Goal: Task Accomplishment & Management: Manage account settings

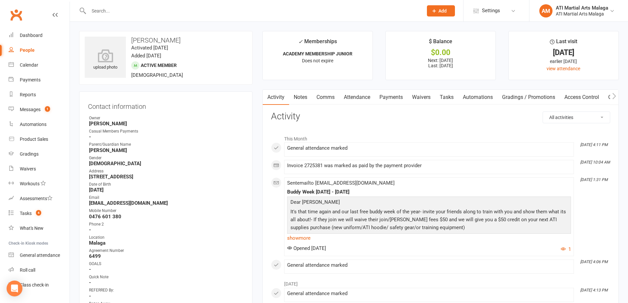
click at [107, 10] on input "text" at bounding box center [252, 10] width 331 height 9
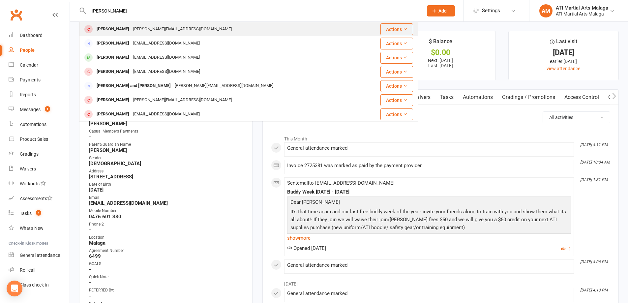
type input "[PERSON_NAME]"
click at [107, 27] on div "[PERSON_NAME]" at bounding box center [113, 29] width 37 height 10
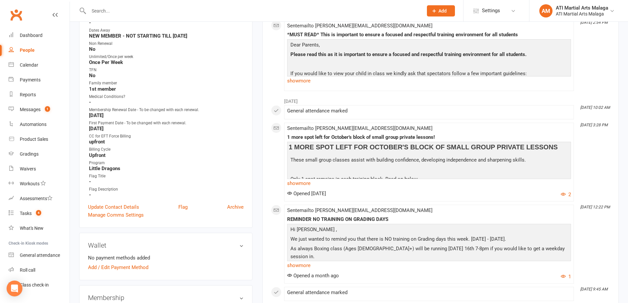
scroll to position [297, 0]
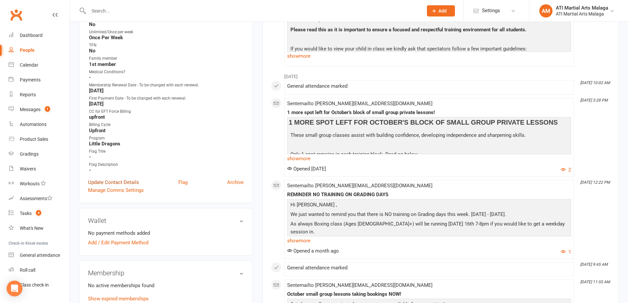
click at [112, 182] on link "Update Contact Details" at bounding box center [113, 182] width 51 height 8
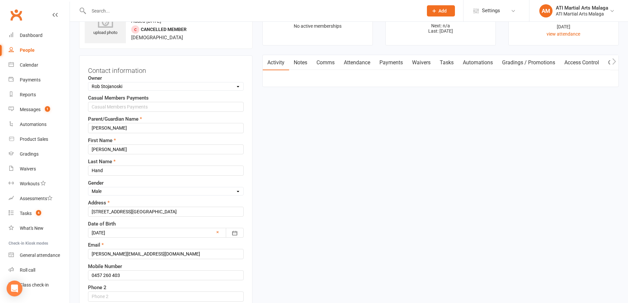
scroll to position [31, 0]
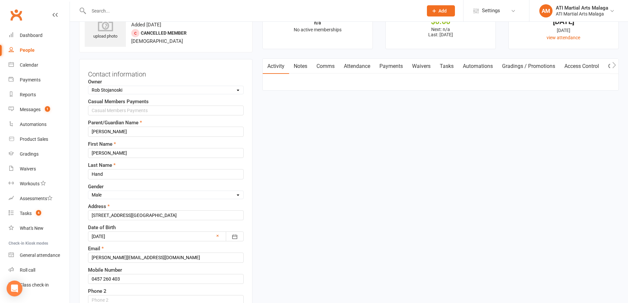
click at [235, 90] on select "Select Owner [PERSON_NAME] [PERSON_NAME] ATI Martial Arts Malaga [PERSON_NAME] …" at bounding box center [165, 89] width 155 height 7
select select "12"
click at [88, 87] on select "Select Owner [PERSON_NAME] [PERSON_NAME] ATI Martial Arts Malaga [PERSON_NAME] …" at bounding box center [165, 89] width 155 height 7
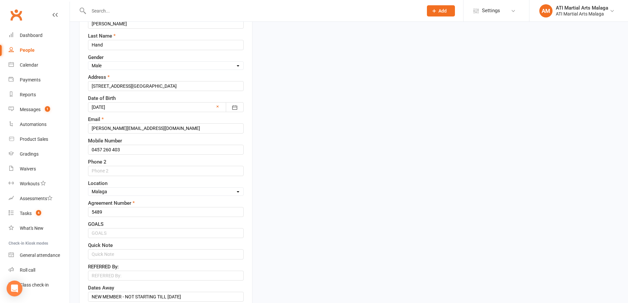
scroll to position [163, 0]
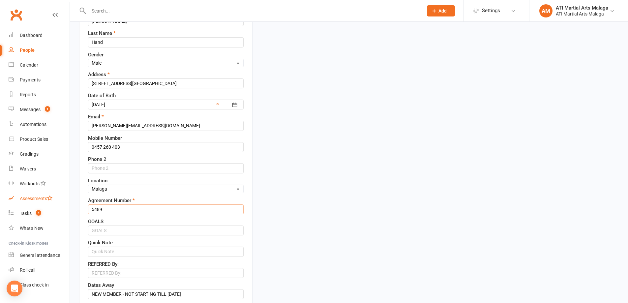
drag, startPoint x: 105, startPoint y: 208, endPoint x: 39, endPoint y: 202, distance: 66.9
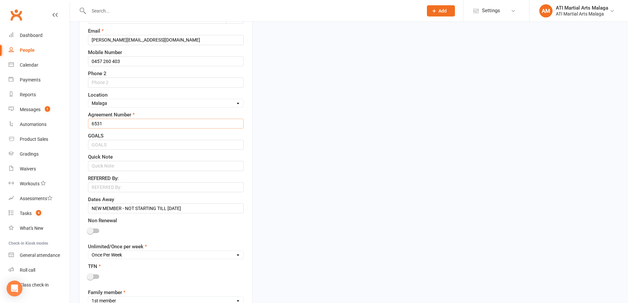
scroll to position [295, 0]
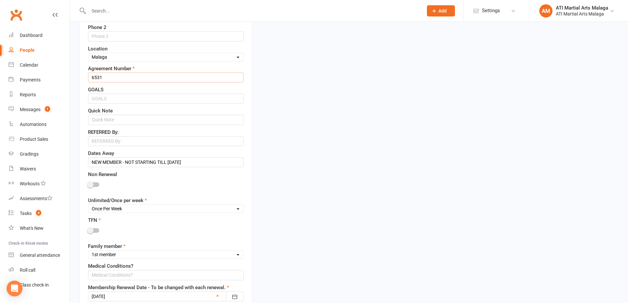
type input "6531"
drag, startPoint x: 197, startPoint y: 163, endPoint x: 0, endPoint y: 206, distance: 201.7
click at [0, 195] on ui-view "Prospect Member Non-attending contact Class / event Appointment Grading event T…" at bounding box center [314, 308] width 628 height 1203
click at [236, 210] on select "Unlimited Once Per Week Limited - 3 days a week Academy Twice a week(Satellite …" at bounding box center [165, 208] width 155 height 7
select select "Unlimited"
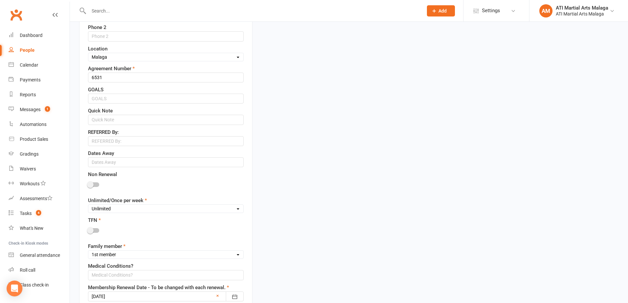
click at [88, 206] on select "Unlimited Once Per Week Limited - 3 days a week Academy Twice a week(Satellite …" at bounding box center [165, 208] width 155 height 7
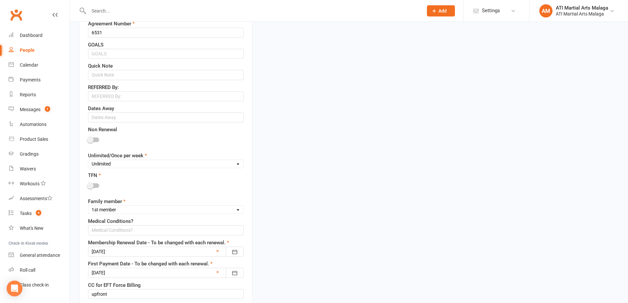
scroll to position [360, 0]
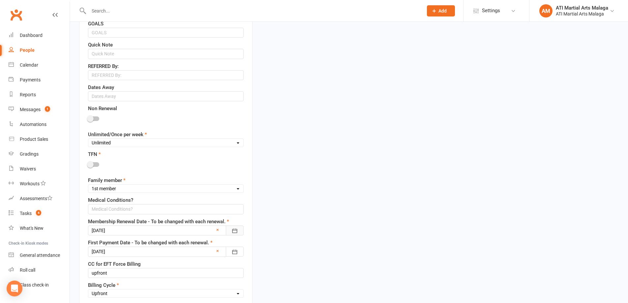
click at [234, 230] on icon "button" at bounding box center [234, 230] width 7 height 7
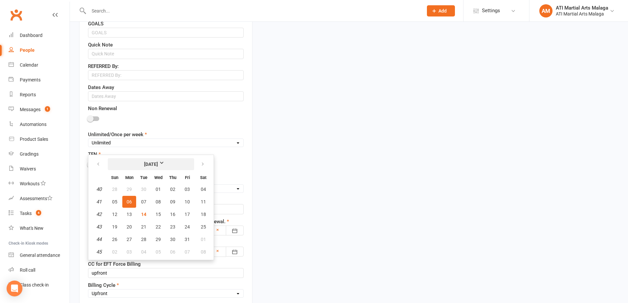
click at [167, 162] on strong "[DATE]" at bounding box center [151, 163] width 38 height 7
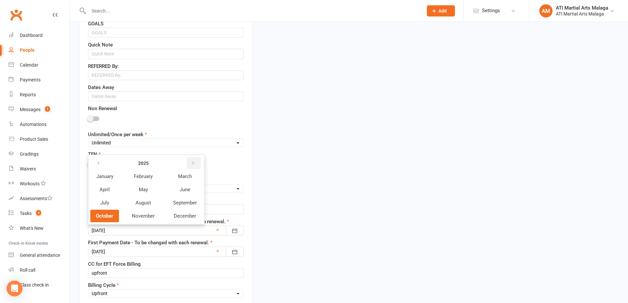
click at [192, 163] on icon "button" at bounding box center [193, 162] width 5 height 5
click at [107, 216] on span "October" at bounding box center [104, 216] width 17 height 6
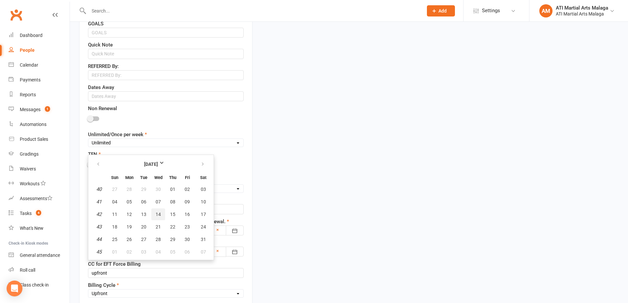
click at [158, 214] on span "14" at bounding box center [158, 214] width 5 height 5
type input "[DATE]"
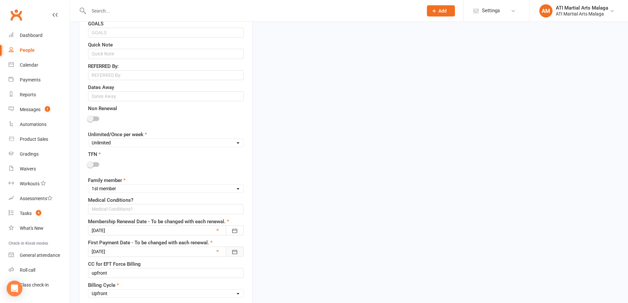
click at [235, 252] on icon "button" at bounding box center [234, 251] width 7 height 7
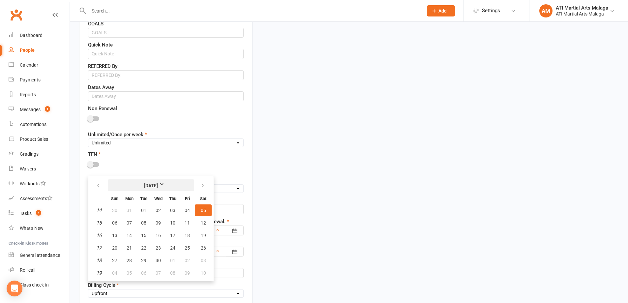
click at [164, 185] on strong "[DATE]" at bounding box center [151, 185] width 38 height 7
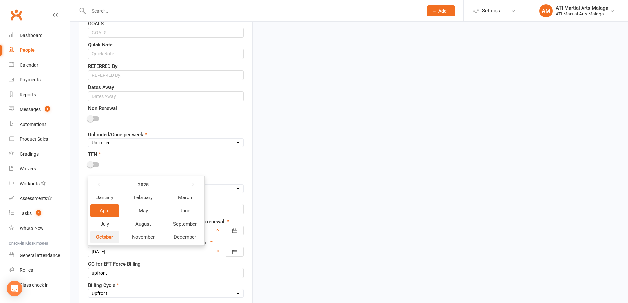
click at [108, 238] on span "October" at bounding box center [104, 237] width 17 height 6
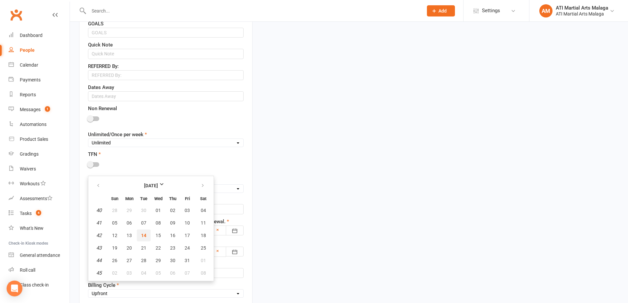
click at [143, 235] on span "14" at bounding box center [143, 235] width 5 height 5
type input "[DATE]"
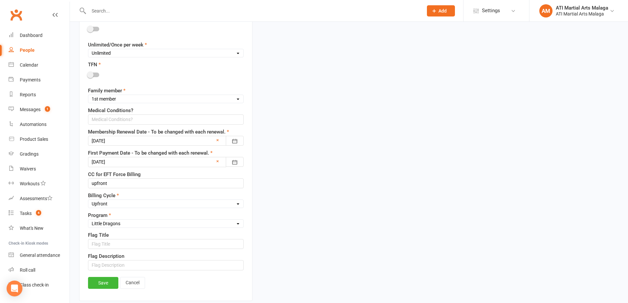
scroll to position [492, 0]
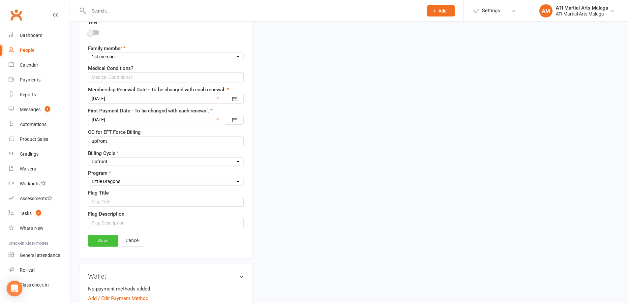
click at [103, 240] on link "Save" at bounding box center [103, 241] width 30 height 12
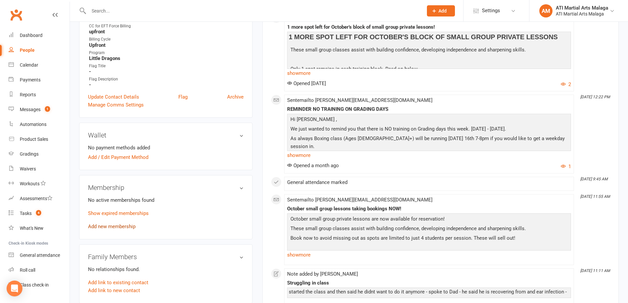
scroll to position [393, 0]
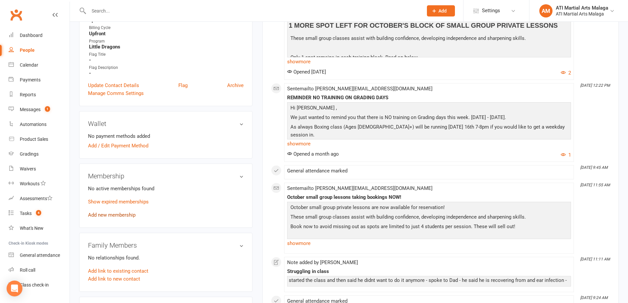
click at [107, 215] on link "Add new membership" at bounding box center [111, 215] width 47 height 6
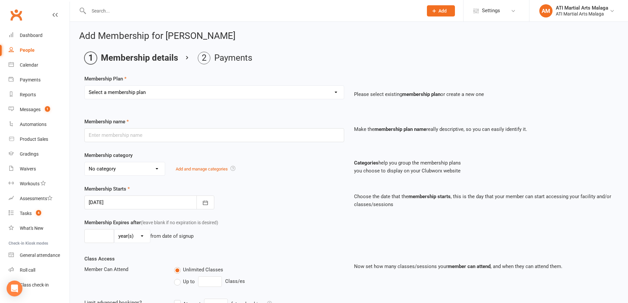
click at [335, 93] on select "Select a membership plan Create new Membership Plan Little Dragon 12mth Little …" at bounding box center [214, 92] width 259 height 13
select select "1"
click at [85, 86] on select "Select a membership plan Create new Membership Plan Little Dragon 12mth Little …" at bounding box center [214, 92] width 259 height 13
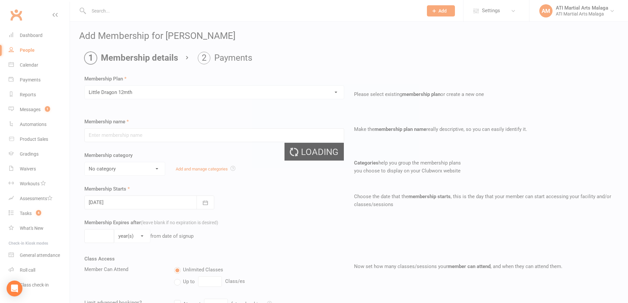
type input "Little Dragon 12mth"
select select "13"
type input "0"
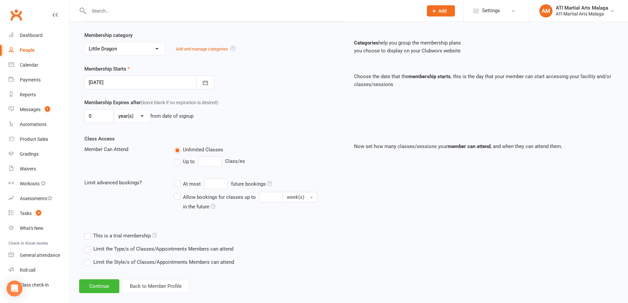
scroll to position [129, 0]
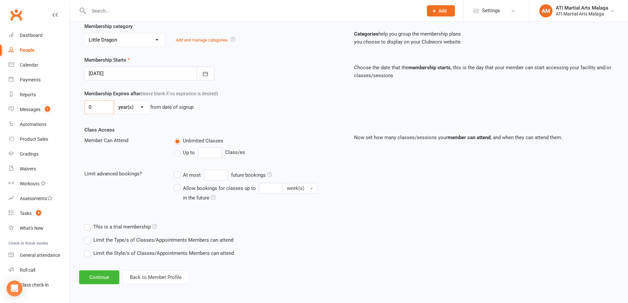
click at [94, 111] on input "0" at bounding box center [99, 107] width 30 height 14
type input "1"
click at [100, 275] on button "Continue" at bounding box center [99, 277] width 40 height 14
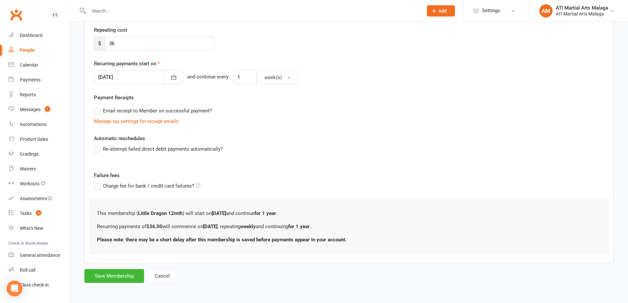
scroll to position [0, 0]
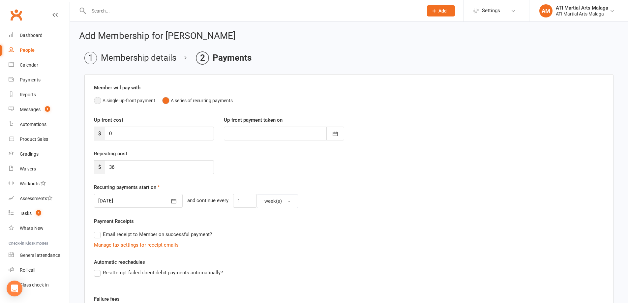
click at [98, 98] on button "A single up-front payment" at bounding box center [124, 100] width 61 height 13
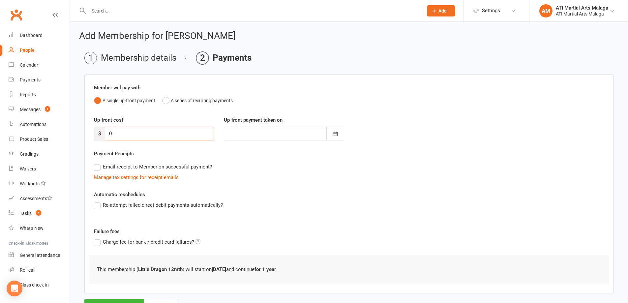
click at [112, 134] on input "0" at bounding box center [159, 134] width 109 height 14
type input "1"
type input "[DATE]"
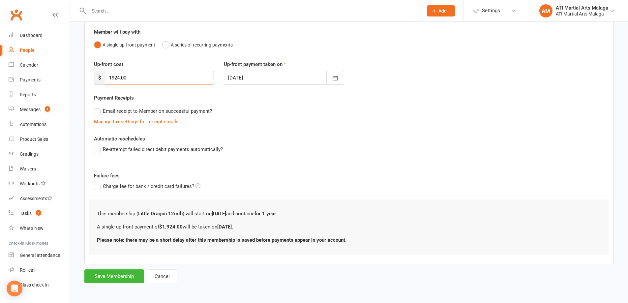
scroll to position [56, 0]
type input "1924.00"
click at [117, 274] on button "Save Membership" at bounding box center [114, 276] width 60 height 14
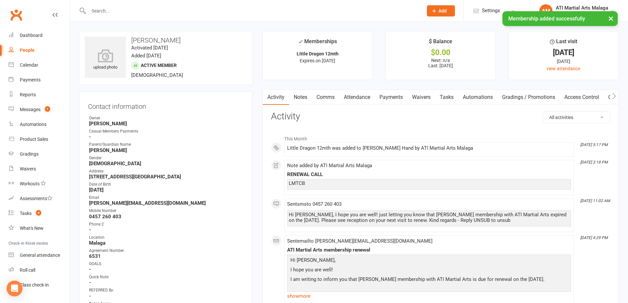
click at [139, 148] on strong "[PERSON_NAME]" at bounding box center [166, 150] width 155 height 6
click at [389, 95] on link "Payments" at bounding box center [391, 97] width 33 height 15
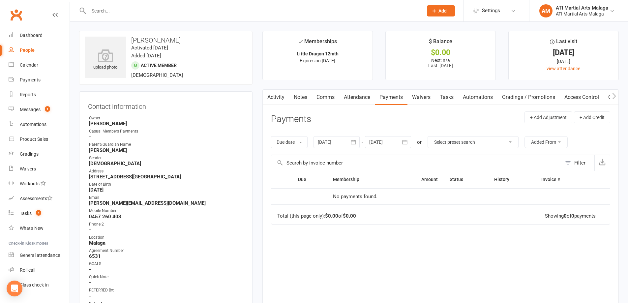
click at [388, 100] on link "Payments" at bounding box center [391, 97] width 33 height 15
click at [31, 31] on link "Dashboard" at bounding box center [39, 35] width 61 height 15
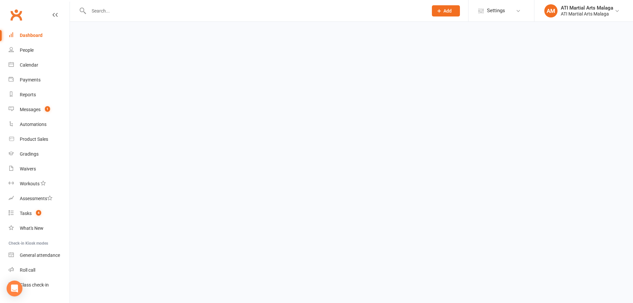
click at [31, 31] on link "Dashboard" at bounding box center [39, 35] width 61 height 15
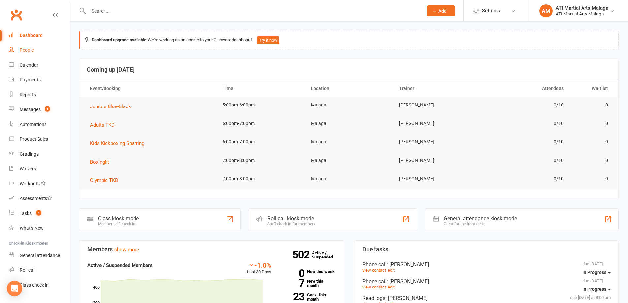
click at [26, 48] on div "People" at bounding box center [27, 49] width 14 height 5
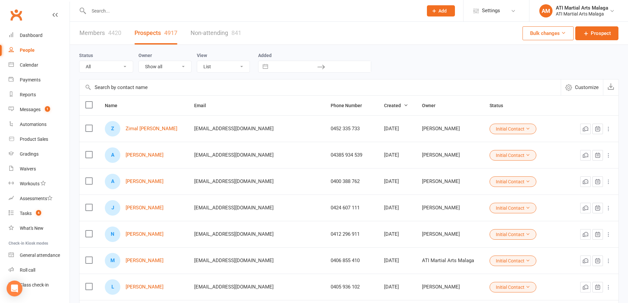
click at [120, 13] on input "text" at bounding box center [252, 10] width 331 height 9
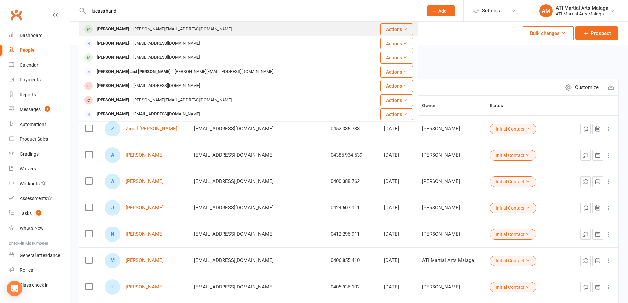
type input "lucass hand"
click at [117, 29] on div "[PERSON_NAME]" at bounding box center [113, 29] width 37 height 10
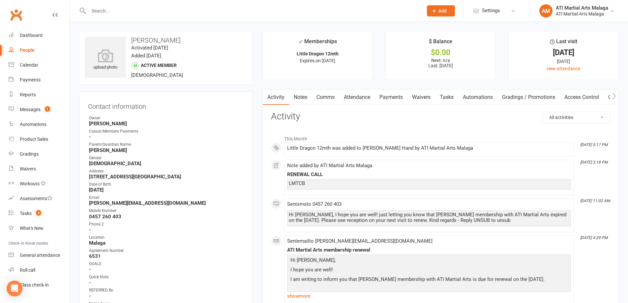
click at [393, 94] on link "Payments" at bounding box center [391, 97] width 33 height 15
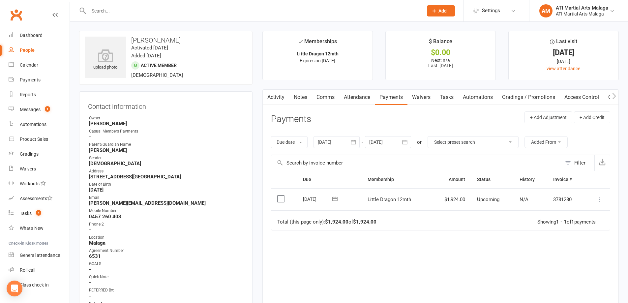
click at [280, 199] on label at bounding box center [281, 198] width 9 height 7
click at [280, 195] on input "checkbox" at bounding box center [279, 195] width 4 height 0
click at [597, 196] on icon at bounding box center [599, 199] width 7 height 7
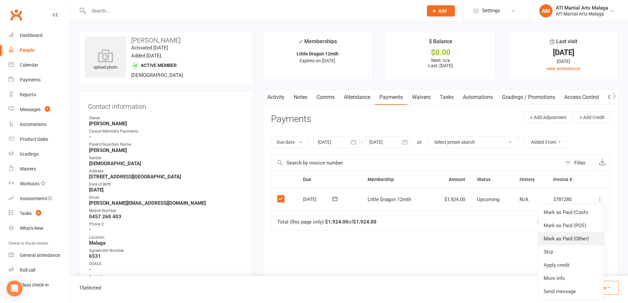
click at [564, 238] on link "Mark as Paid (Other)" at bounding box center [570, 238] width 65 height 13
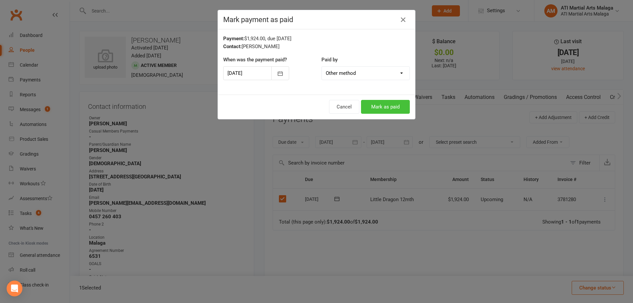
click at [377, 108] on button "Mark as paid" at bounding box center [385, 107] width 49 height 14
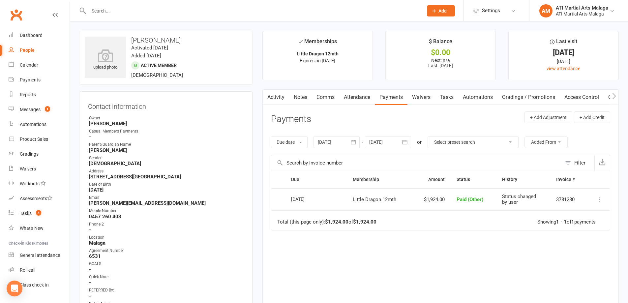
click at [101, 15] on input "text" at bounding box center [252, 10] width 331 height 9
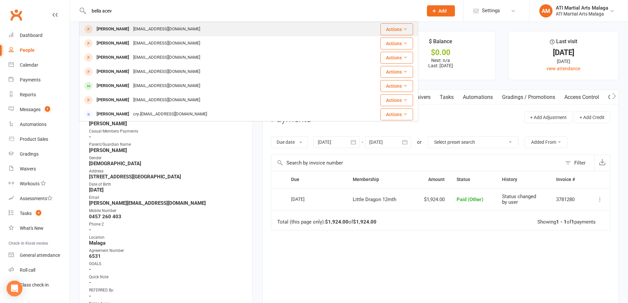
type input "bella acev"
click at [98, 30] on div "[PERSON_NAME]" at bounding box center [113, 29] width 37 height 10
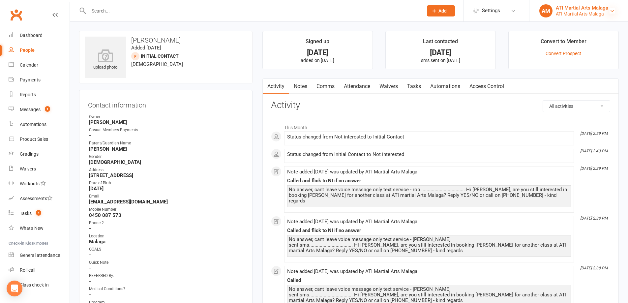
click at [611, 8] on link "AM ATI Martial Arts Malaga ATI Martial Arts [GEOGRAPHIC_DATA]" at bounding box center [578, 10] width 79 height 13
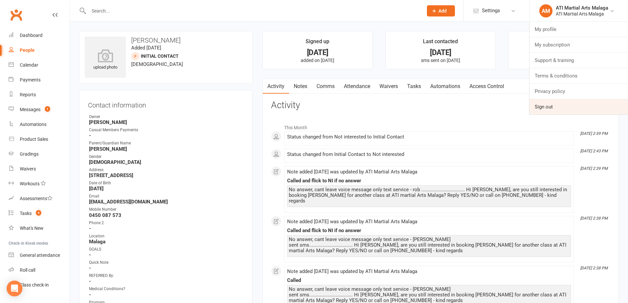
click at [544, 103] on link "Sign out" at bounding box center [578, 106] width 99 height 15
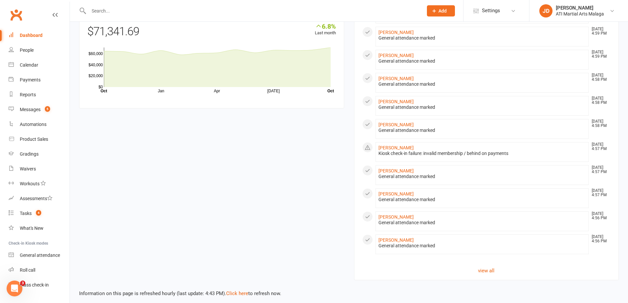
scroll to position [547, 0]
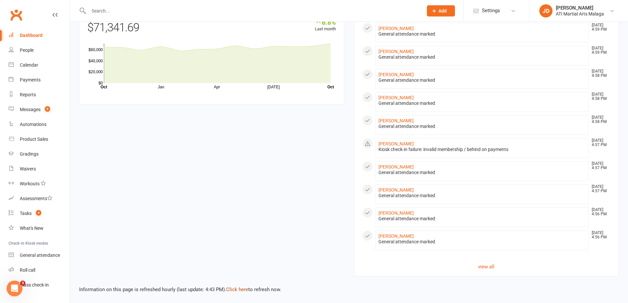
click at [238, 289] on link "Click here" at bounding box center [237, 289] width 22 height 6
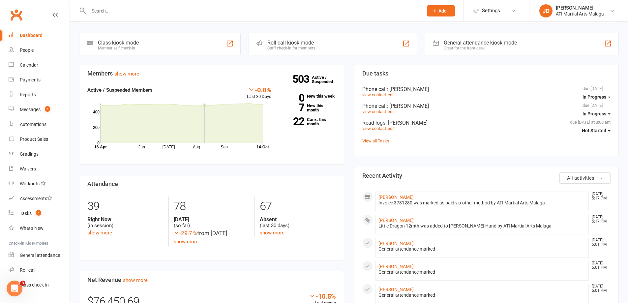
scroll to position [119, 0]
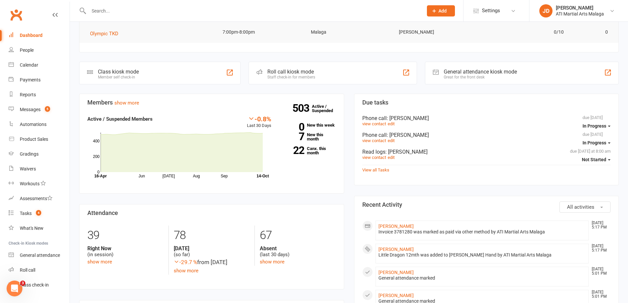
click at [118, 8] on input "text" at bounding box center [252, 10] width 331 height 9
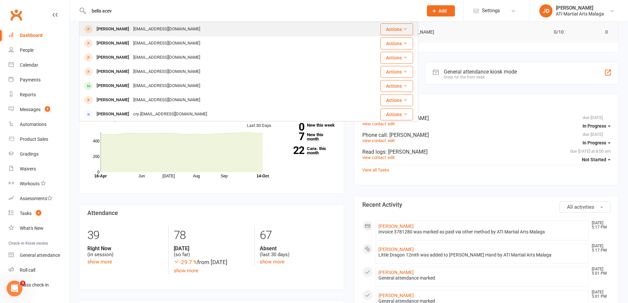
type input "bella acev"
click at [115, 29] on div "[PERSON_NAME]" at bounding box center [113, 29] width 37 height 10
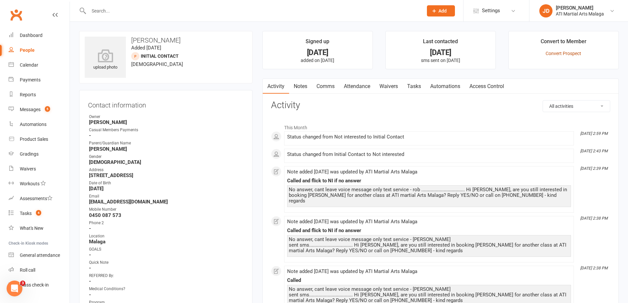
click at [566, 54] on link "Convert Prospect" at bounding box center [563, 53] width 36 height 5
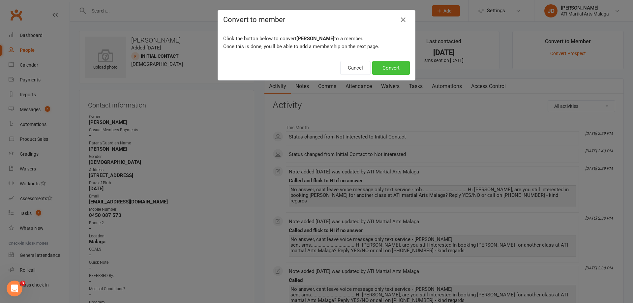
click at [383, 73] on button "Convert" at bounding box center [391, 68] width 38 height 14
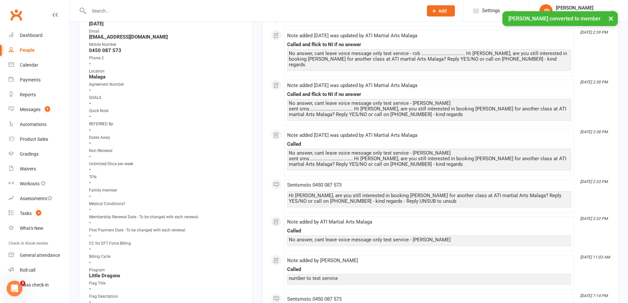
scroll to position [264, 0]
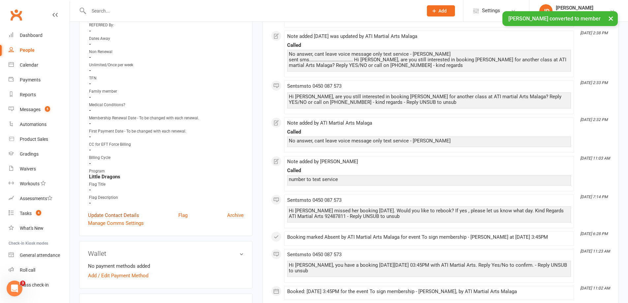
click at [120, 214] on link "Update Contact Details" at bounding box center [113, 215] width 51 height 8
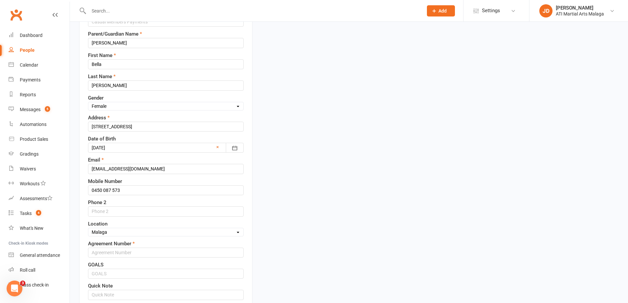
scroll to position [130, 0]
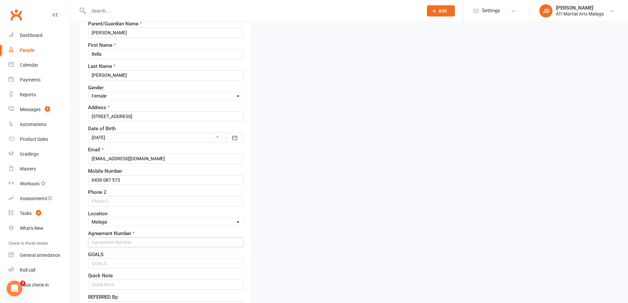
click at [102, 244] on input "text" at bounding box center [166, 242] width 156 height 10
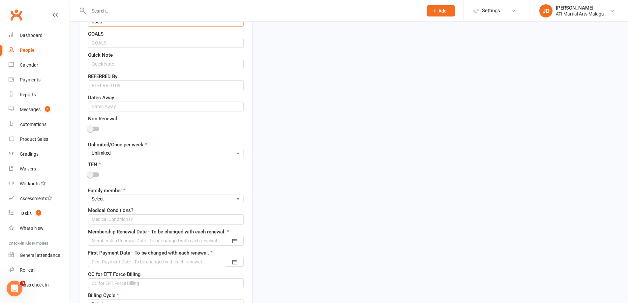
scroll to position [360, 0]
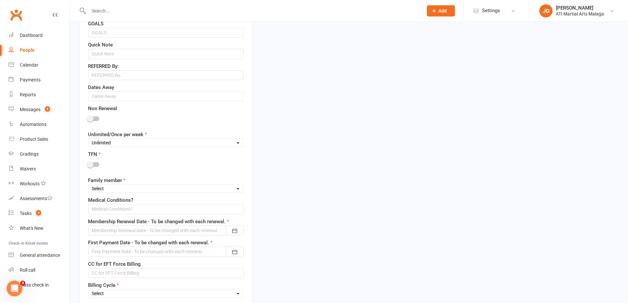
type input "6530"
drag, startPoint x: 237, startPoint y: 189, endPoint x: 209, endPoint y: 192, distance: 27.8
click at [237, 189] on select "Select 1st member 2nd member 3rd member 4th member 5th member 6th member 7th me…" at bounding box center [165, 188] width 155 height 7
select select "1st member"
click at [88, 186] on select "Select 1st member 2nd member 3rd member 4th member 5th member 6th member 7th me…" at bounding box center [165, 188] width 155 height 7
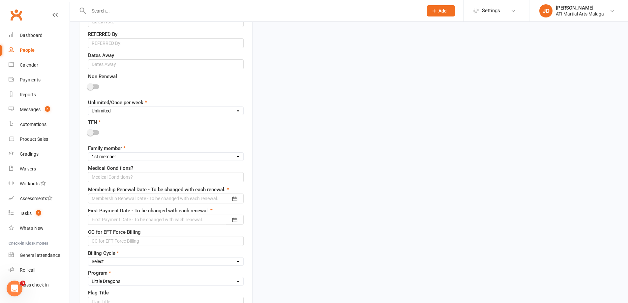
scroll to position [393, 0]
click at [233, 198] on icon "button" at bounding box center [234, 197] width 7 height 7
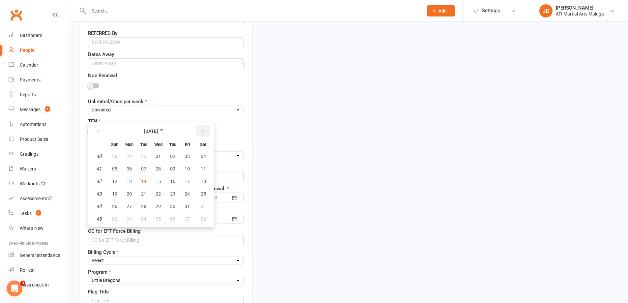
click at [203, 131] on icon "button" at bounding box center [202, 131] width 5 height 5
click at [166, 131] on strong "[DATE]" at bounding box center [151, 131] width 38 height 7
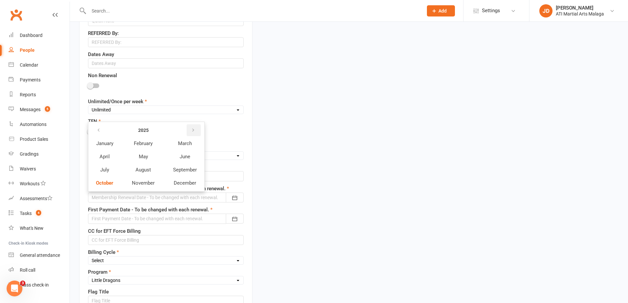
click at [192, 132] on icon "button" at bounding box center [193, 130] width 5 height 5
click at [104, 185] on span "October" at bounding box center [104, 183] width 17 height 6
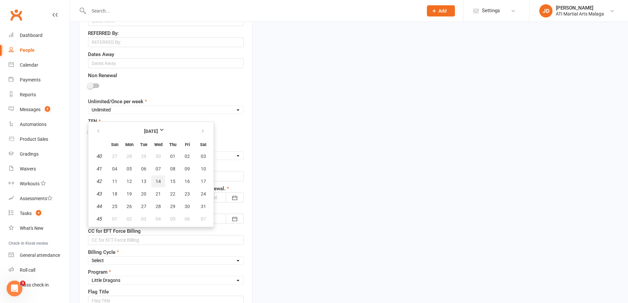
click at [159, 181] on span "14" at bounding box center [158, 181] width 5 height 5
type input "[DATE]"
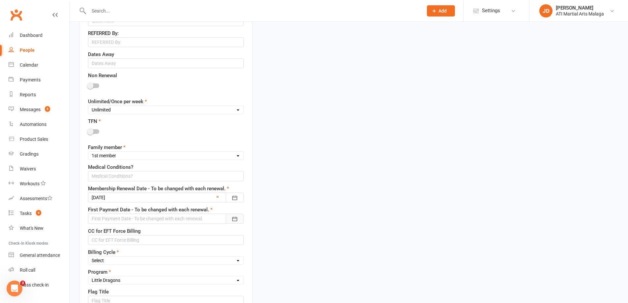
click at [234, 220] on icon "button" at bounding box center [234, 218] width 7 height 7
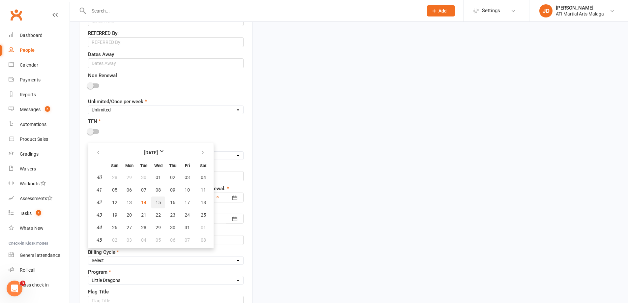
click at [159, 201] on span "15" at bounding box center [158, 202] width 5 height 5
type input "15 Oct 2025"
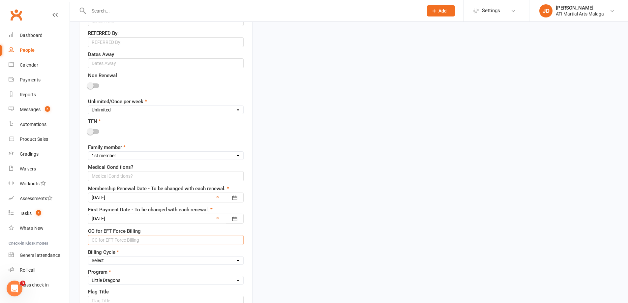
click at [101, 238] on input "text" at bounding box center [166, 240] width 156 height 10
type input "4017954240740440 exp 03/29"
click at [236, 263] on select "Select Fortnightly Monthly Weekly Pay as you go Upfront LEAD ONLY Quarterly Ins…" at bounding box center [165, 260] width 155 height 7
select select "Weekly"
click at [88, 257] on select "Select Fortnightly Monthly Weekly Pay as you go Upfront LEAD ONLY Quarterly Ins…" at bounding box center [165, 260] width 155 height 7
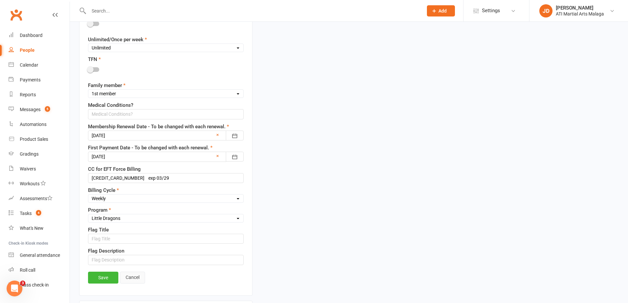
scroll to position [459, 0]
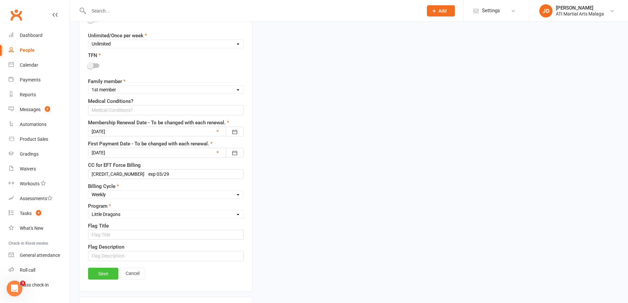
click at [98, 270] on link "Save" at bounding box center [103, 274] width 30 height 12
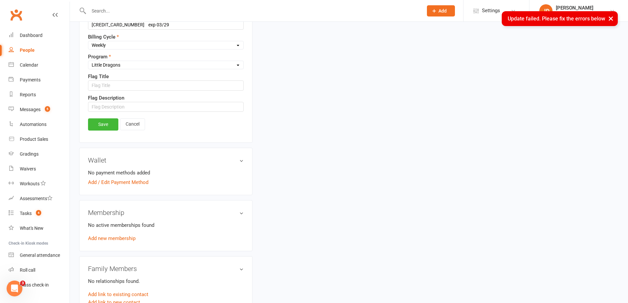
scroll to position [624, 0]
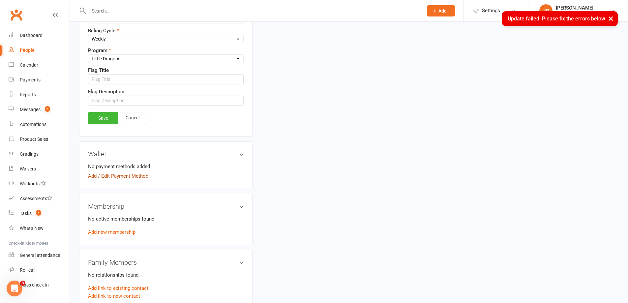
click at [116, 176] on link "Add / Edit Payment Method" at bounding box center [118, 176] width 60 height 8
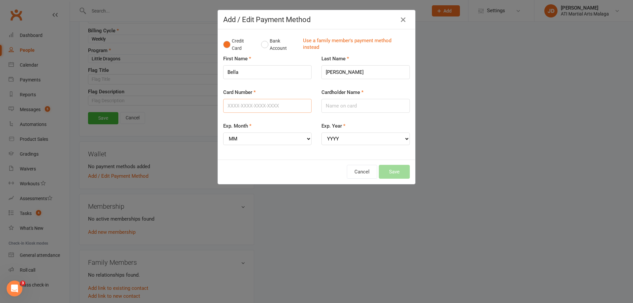
click at [234, 104] on input "Card Number" at bounding box center [267, 106] width 88 height 14
type input "4017954240740440"
click at [331, 102] on input "Cardholder Name" at bounding box center [365, 106] width 88 height 14
drag, startPoint x: 351, startPoint y: 104, endPoint x: 363, endPoint y: 111, distance: 14.4
click at [350, 105] on input "Steph Acevado" at bounding box center [365, 106] width 88 height 14
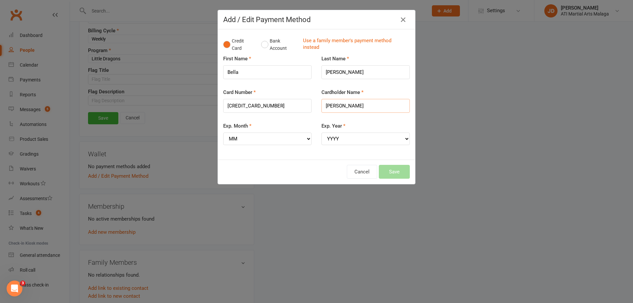
type input "Steph Acevedo"
click at [303, 140] on select "MM 01 02 03 04 05 06 07 08 09 10 11 12" at bounding box center [267, 138] width 88 height 13
select select "03"
click at [223, 132] on select "MM 01 02 03 04 05 06 07 08 09 10 11 12" at bounding box center [267, 138] width 88 height 13
click at [405, 136] on select "YYYY 2025 2026 2027 2028 2029 2030 2031 2032 2033 2034" at bounding box center [365, 138] width 88 height 13
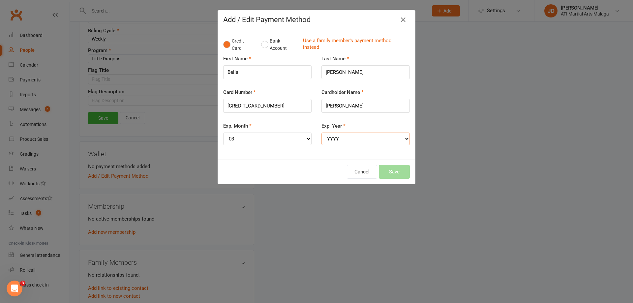
select select "2029"
click at [321, 132] on select "YYYY 2025 2026 2027 2028 2029 2030 2031 2032 2033 2034" at bounding box center [365, 138] width 88 height 13
click at [390, 173] on button "Save" at bounding box center [394, 172] width 31 height 14
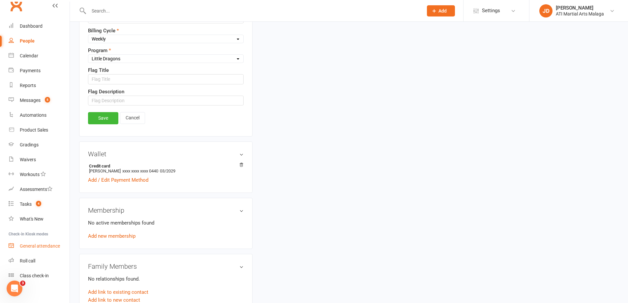
scroll to position [14, 0]
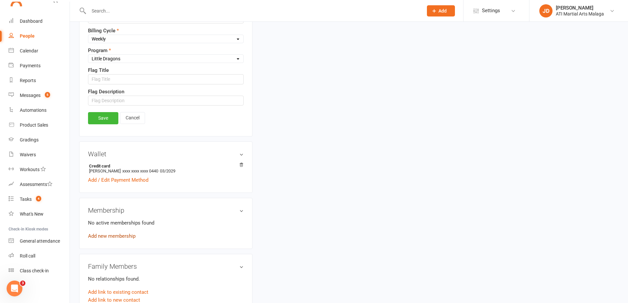
click at [108, 235] on link "Add new membership" at bounding box center [111, 236] width 47 height 6
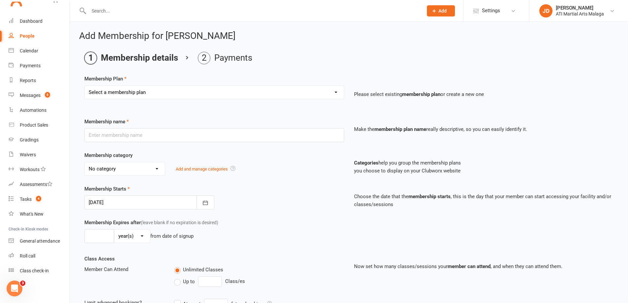
drag, startPoint x: 335, startPoint y: 91, endPoint x: 319, endPoint y: 99, distance: 17.7
click at [333, 92] on select "Select a membership plan Create new Membership Plan Little Dragon 12mth Little …" at bounding box center [214, 92] width 259 height 13
select select "1"
click at [85, 86] on select "Select a membership plan Create new Membership Plan Little Dragon 12mth Little …" at bounding box center [214, 92] width 259 height 13
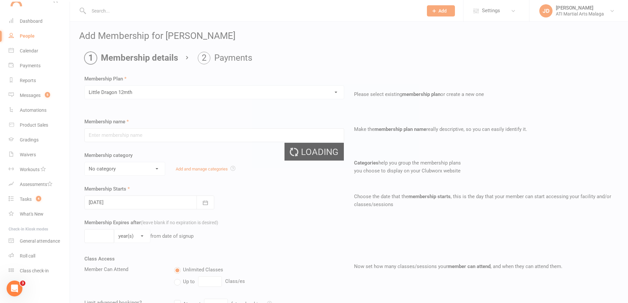
type input "Little Dragon 12mth"
select select "13"
type input "0"
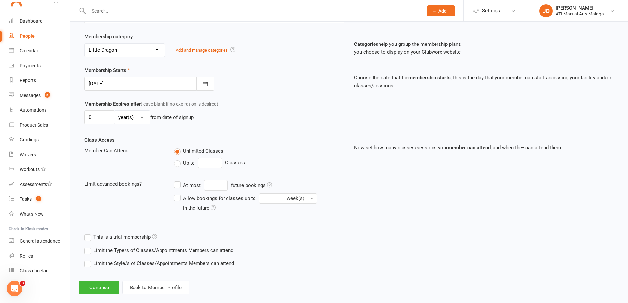
scroll to position [129, 0]
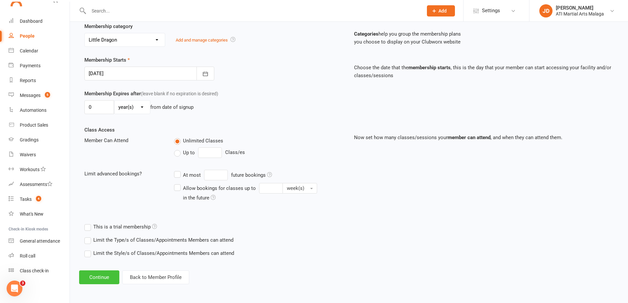
click at [99, 279] on button "Continue" at bounding box center [99, 277] width 40 height 14
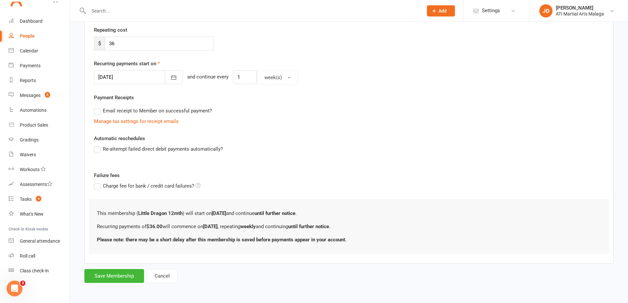
scroll to position [0, 0]
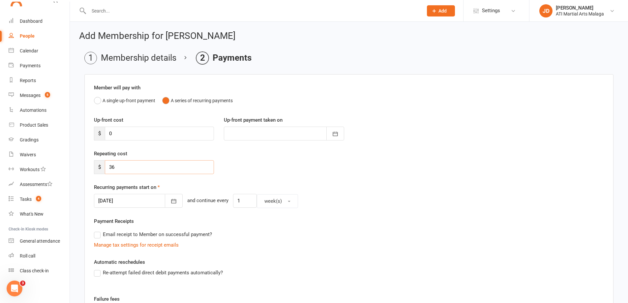
drag, startPoint x: 118, startPoint y: 167, endPoint x: 80, endPoint y: 171, distance: 37.4
click at [85, 171] on div "Member will pay with A single up-front payment A series of recurring payments U…" at bounding box center [348, 230] width 529 height 313
type input "37"
click at [171, 200] on icon "button" at bounding box center [173, 201] width 5 height 4
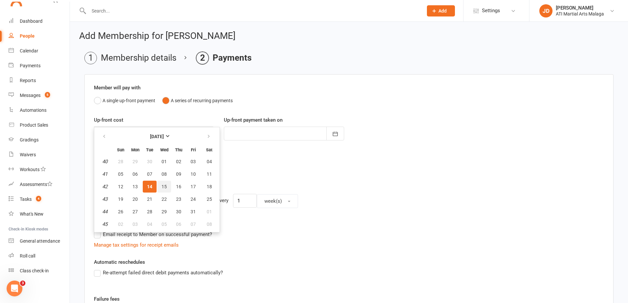
click at [166, 184] on span "15" at bounding box center [163, 186] width 5 height 5
type input "15 Oct 2025"
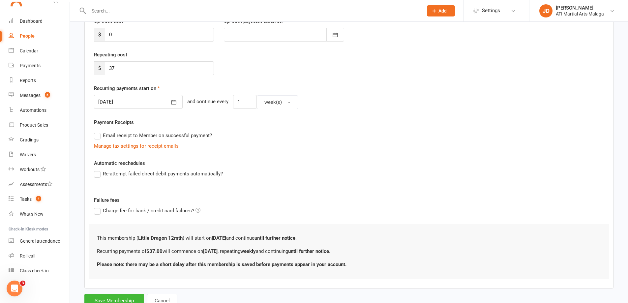
scroll to position [124, 0]
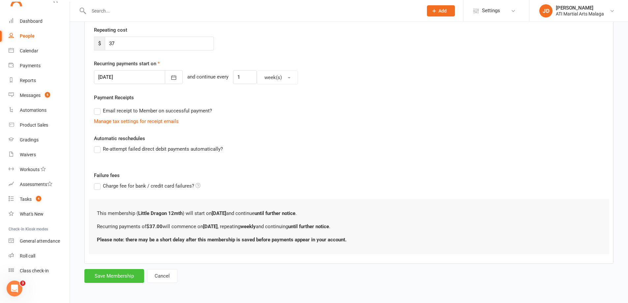
click at [110, 278] on button "Save Membership" at bounding box center [114, 276] width 60 height 14
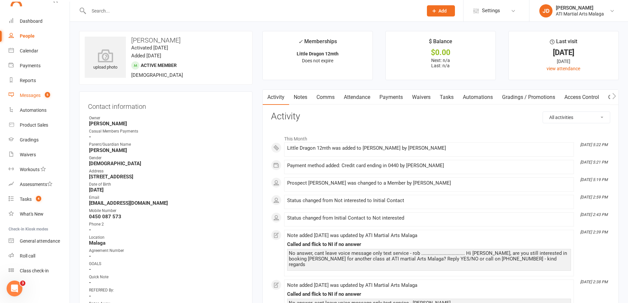
click at [24, 97] on div "Messages" at bounding box center [30, 95] width 21 height 5
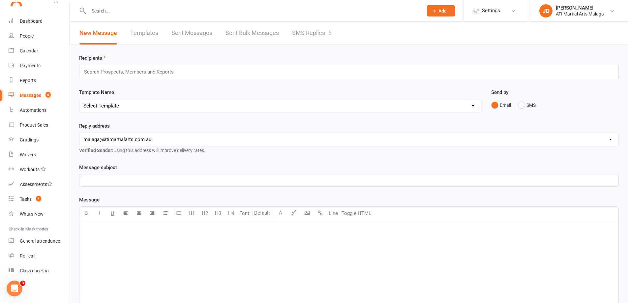
click at [306, 33] on link "SMS Replies 5" at bounding box center [312, 33] width 40 height 23
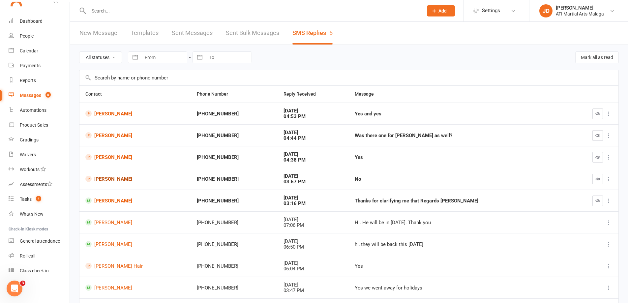
click at [105, 178] on link "[PERSON_NAME]" at bounding box center [135, 179] width 100 height 6
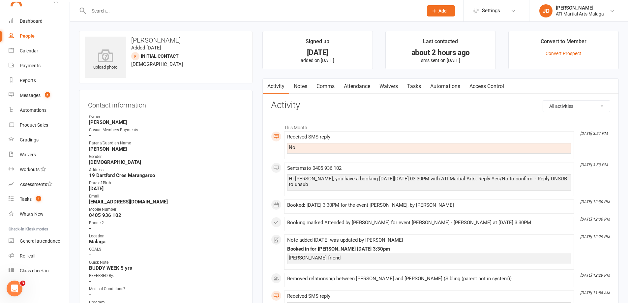
click at [324, 85] on link "Comms" at bounding box center [325, 86] width 27 height 15
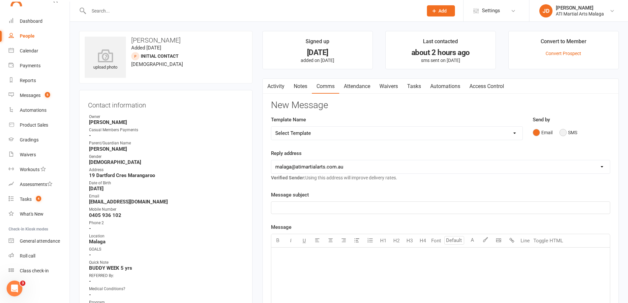
click at [562, 133] on button "SMS" at bounding box center [568, 132] width 18 height 13
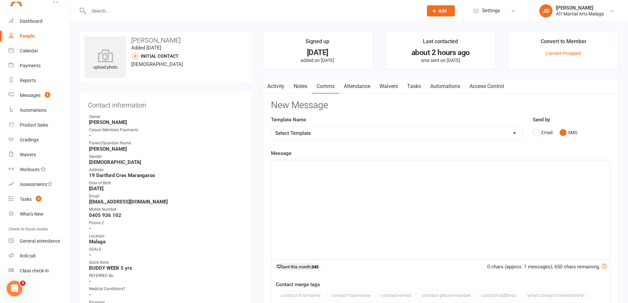
click at [288, 167] on div "﻿" at bounding box center [440, 209] width 338 height 99
drag, startPoint x: 301, startPoint y: 175, endPoint x: 258, endPoint y: 179, distance: 43.4
click at [258, 179] on main "Signed up 1 day ago added on 13 Oct 2025 Last contacted about 2 hours ago sms s…" at bounding box center [440, 218] width 366 height 374
click at [407, 167] on p "Would you like to rebook for another day? Kind regards" at bounding box center [440, 166] width 330 height 8
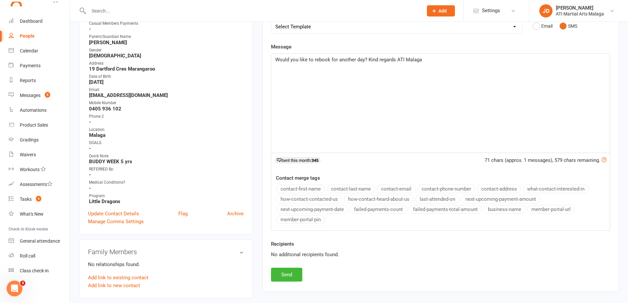
scroll to position [132, 0]
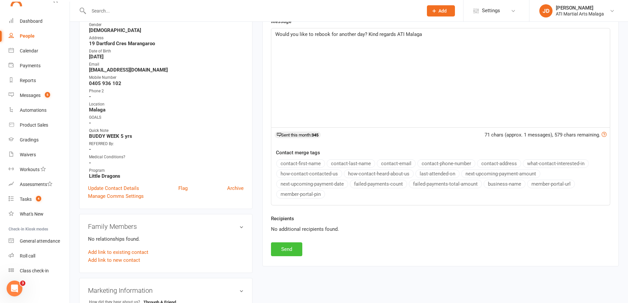
click at [281, 248] on button "Send" at bounding box center [286, 249] width 31 height 14
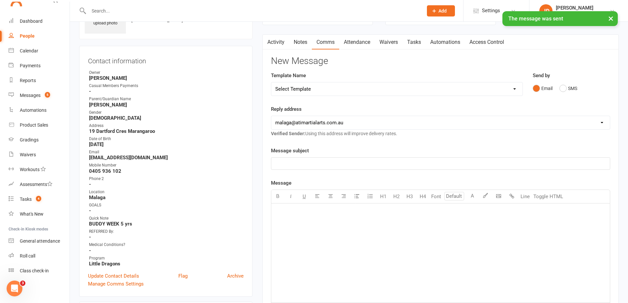
scroll to position [0, 0]
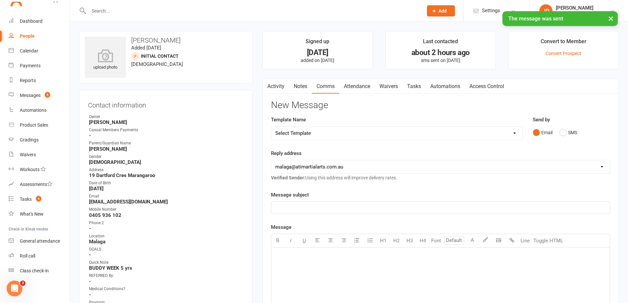
click at [272, 84] on link "Activity" at bounding box center [276, 86] width 26 height 15
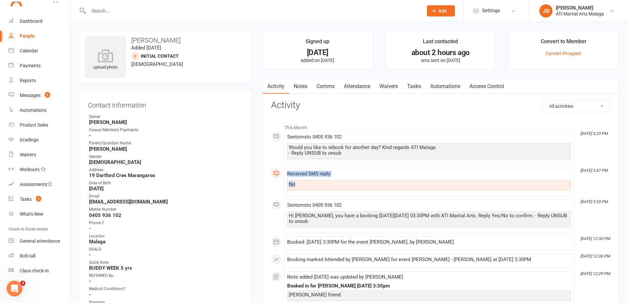
drag, startPoint x: 283, startPoint y: 176, endPoint x: 298, endPoint y: 186, distance: 17.4
drag, startPoint x: 252, startPoint y: 209, endPoint x: 231, endPoint y: 201, distance: 23.4
drag, startPoint x: 288, startPoint y: 178, endPoint x: 291, endPoint y: 207, distance: 29.5
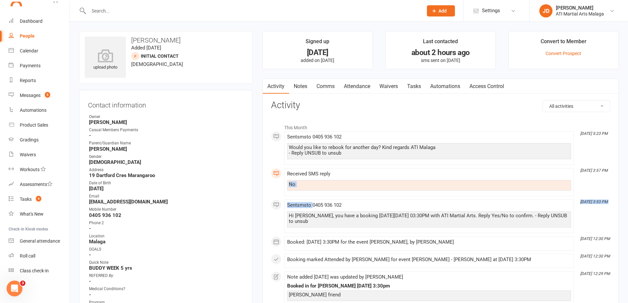
drag, startPoint x: 200, startPoint y: 190, endPoint x: 289, endPoint y: 177, distance: 89.3
click at [202, 190] on strong "February 18, 2020" at bounding box center [166, 189] width 155 height 6
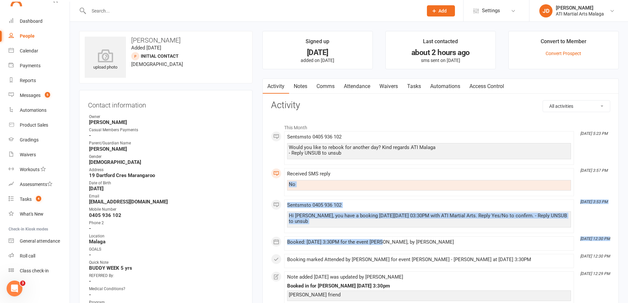
drag, startPoint x: 290, startPoint y: 182, endPoint x: 328, endPoint y: 224, distance: 56.7
click at [342, 230] on li "Oct 14, 3:53 PM Sent sms to 0405 936 102 Hi Leo, you have a booking on Wednesda…" at bounding box center [429, 216] width 290 height 34
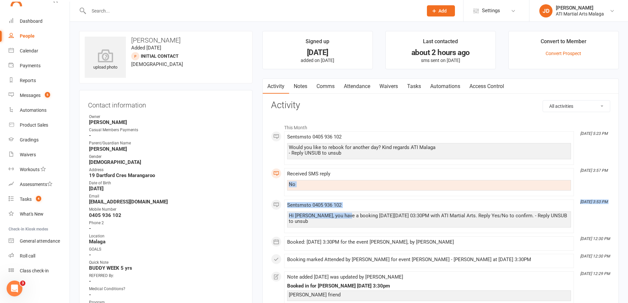
drag, startPoint x: 285, startPoint y: 178, endPoint x: 344, endPoint y: 218, distance: 71.0
drag, startPoint x: 246, startPoint y: 183, endPoint x: 249, endPoint y: 180, distance: 4.4
click at [249, 180] on div "Contact information Owner Rob Stojanoski Casual Members Payments - Parent/Guard…" at bounding box center [165, 215] width 173 height 251
drag, startPoint x: 285, startPoint y: 182, endPoint x: 379, endPoint y: 217, distance: 101.0
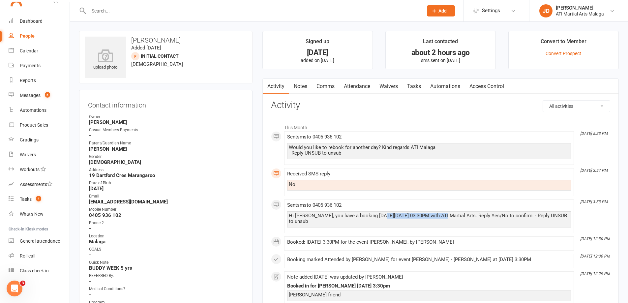
drag, startPoint x: 382, startPoint y: 214, endPoint x: 399, endPoint y: 215, distance: 17.6
click at [440, 208] on div "Sent sms to 0405 936 102 Hi Leo, you have a booking on Wednesday, October 15 at…" at bounding box center [429, 216] width 284 height 28
drag, startPoint x: 283, startPoint y: 182, endPoint x: 520, endPoint y: 231, distance: 241.7
copy div "No Oct 14, 3:53 PM Sent sms to 0405 936 102 Hi Leo, you have a booking on Wedne…"
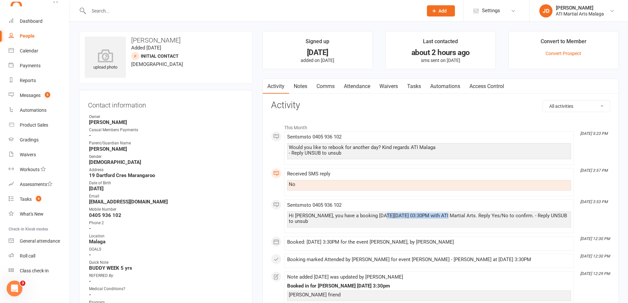
click at [300, 84] on link "Notes" at bounding box center [300, 86] width 23 height 15
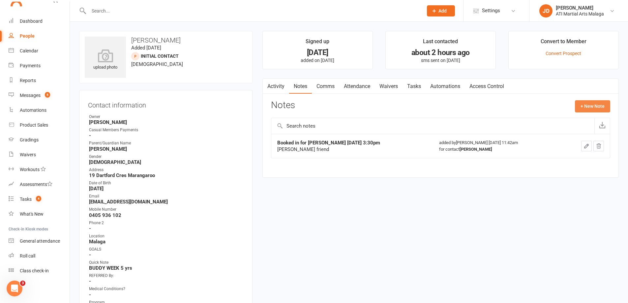
click at [585, 107] on button "+ New Note" at bounding box center [592, 106] width 35 height 12
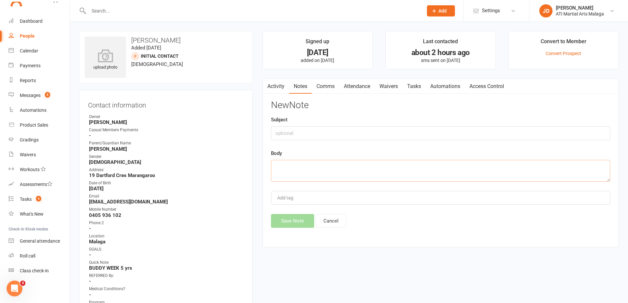
click at [294, 167] on textarea at bounding box center [440, 171] width 339 height 22
paste textarea "No Oct 14, 3:53 PM Sent sms to 0405 936 102 Hi Leo, you have a booking on Wedne…"
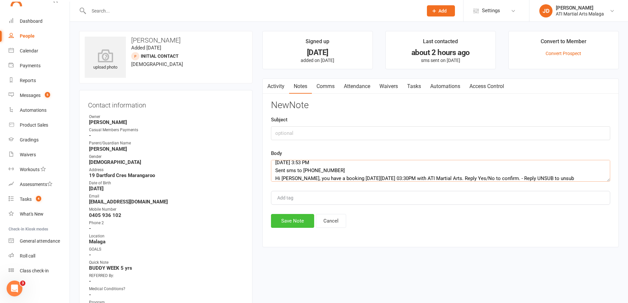
type textarea "No Oct 14, 3:53 PM Sent sms to 0405 936 102 Hi Leo, you have a booking on Wedne…"
click at [290, 223] on button "Save Note" at bounding box center [292, 221] width 43 height 14
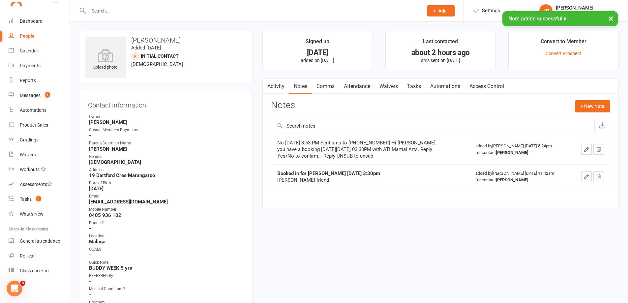
click at [274, 85] on link "Activity" at bounding box center [276, 86] width 26 height 15
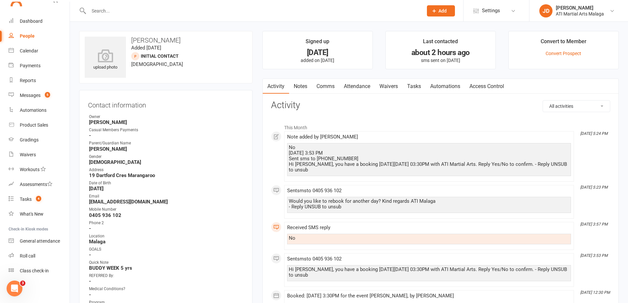
click at [276, 89] on link "Activity" at bounding box center [276, 86] width 26 height 15
click at [30, 96] on div "Messages" at bounding box center [30, 95] width 21 height 5
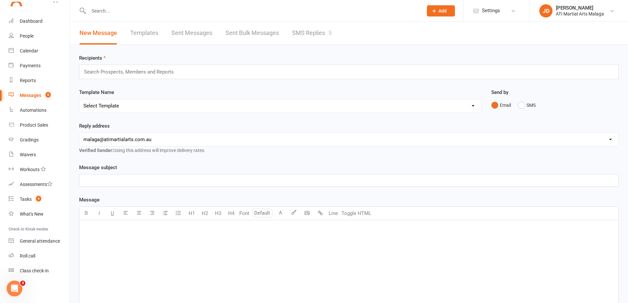
click at [316, 26] on link "SMS Replies 5" at bounding box center [312, 33] width 40 height 23
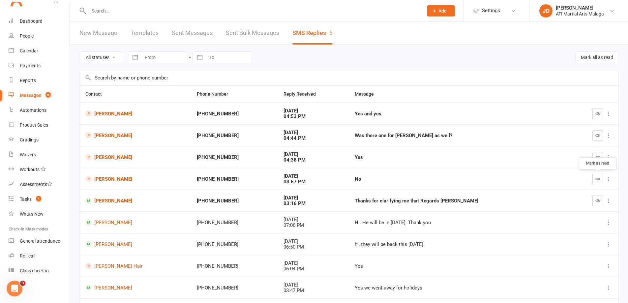
click at [595, 177] on icon "button" at bounding box center [597, 178] width 5 height 5
click at [594, 116] on button "button" at bounding box center [597, 113] width 11 height 11
drag, startPoint x: 596, startPoint y: 135, endPoint x: 342, endPoint y: 22, distance: 278.8
click at [596, 135] on icon "button" at bounding box center [597, 135] width 5 height 5
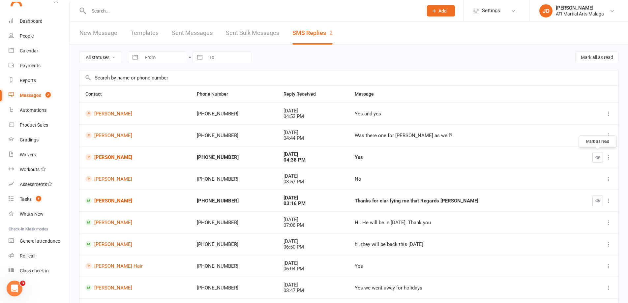
click at [600, 155] on icon "button" at bounding box center [597, 157] width 5 height 5
click at [595, 200] on icon "button" at bounding box center [597, 200] width 5 height 5
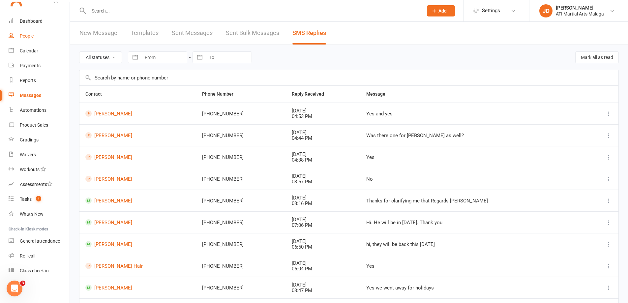
click at [26, 34] on div "People" at bounding box center [27, 35] width 14 height 5
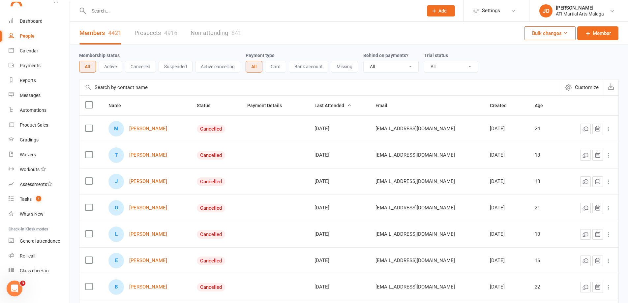
click at [157, 28] on link "Prospects 4916" at bounding box center [155, 33] width 43 height 23
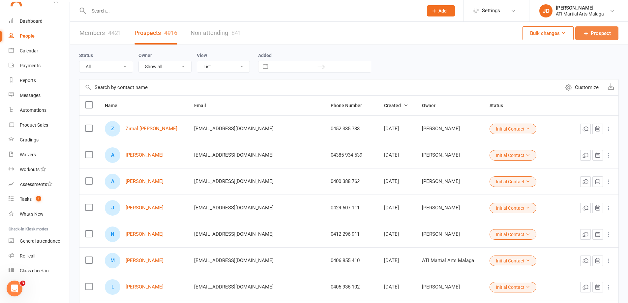
click at [585, 32] on icon at bounding box center [586, 33] width 7 height 7
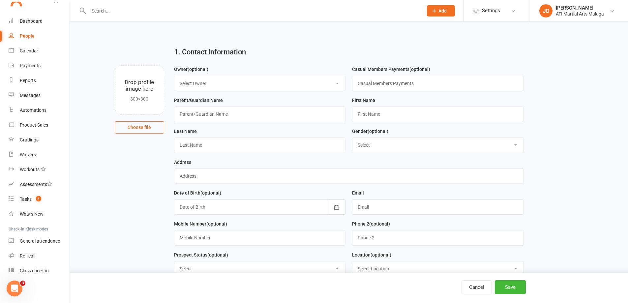
click at [335, 80] on select "Select Owner [PERSON_NAME] [PERSON_NAME] ATI Martial Arts Malaga [PERSON_NAME] …" at bounding box center [259, 83] width 171 height 14
select select "12"
click at [174, 76] on select "Select Owner [PERSON_NAME] [PERSON_NAME] ATI Martial Arts Malaga [PERSON_NAME] …" at bounding box center [259, 83] width 171 height 14
click at [192, 113] on input "text" at bounding box center [260, 113] width 172 height 15
type input "Latif Mozan"
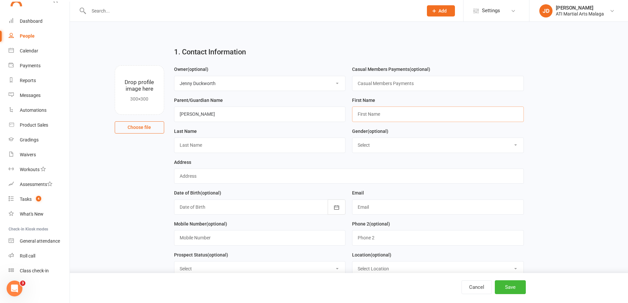
drag, startPoint x: 366, startPoint y: 115, endPoint x: 366, endPoint y: 109, distance: 6.0
click at [366, 115] on input "text" at bounding box center [438, 113] width 172 height 15
type input "Fatimah"
drag, startPoint x: 190, startPoint y: 148, endPoint x: 212, endPoint y: 137, distance: 24.3
click at [186, 148] on input "text" at bounding box center [260, 144] width 172 height 15
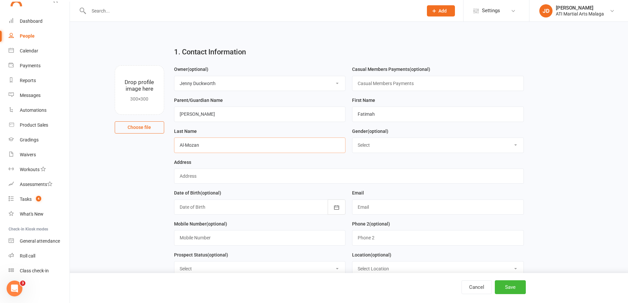
type input "Al-Mozan"
drag, startPoint x: 512, startPoint y: 145, endPoint x: 469, endPoint y: 151, distance: 44.0
click at [510, 145] on select "Select Male Female" at bounding box center [437, 145] width 171 height 14
select select "[DEMOGRAPHIC_DATA]"
click at [352, 139] on select "Select Male Female" at bounding box center [437, 145] width 171 height 14
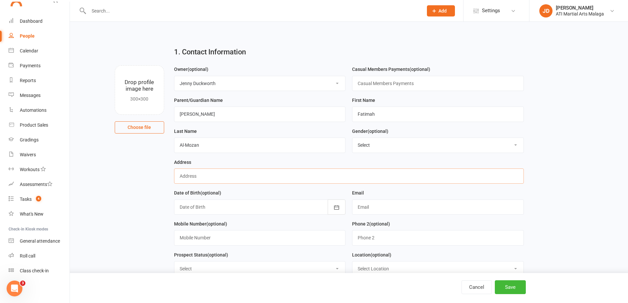
click at [183, 177] on input "text" at bounding box center [349, 175] width 350 height 15
type input "68 Ashdale Boulevarde Darch"
drag, startPoint x: 335, startPoint y: 208, endPoint x: 333, endPoint y: 216, distance: 7.8
click at [335, 208] on icon "button" at bounding box center [336, 207] width 7 height 7
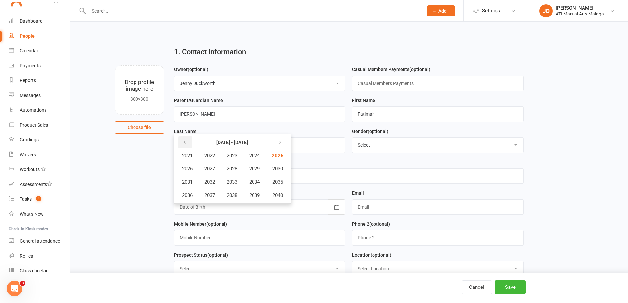
click at [181, 145] on button "button" at bounding box center [185, 142] width 14 height 12
click at [187, 180] on button "2011" at bounding box center [187, 182] width 22 height 13
click at [218, 156] on span "February" at bounding box center [222, 156] width 19 height 6
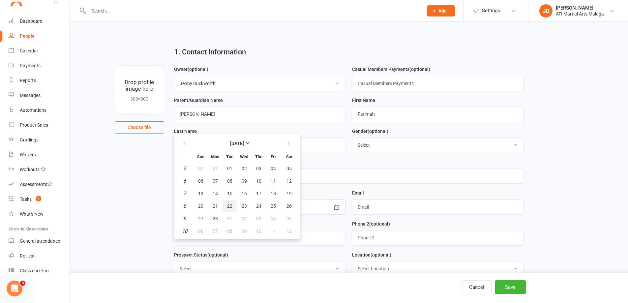
click at [228, 206] on span "22" at bounding box center [229, 205] width 5 height 5
type input "22 Feb 2011"
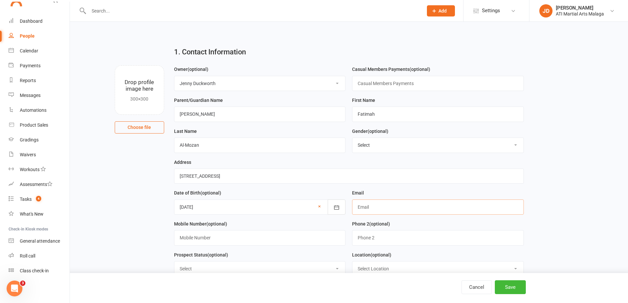
drag, startPoint x: 360, startPoint y: 210, endPoint x: 371, endPoint y: 212, distance: 11.4
click at [357, 212] on input "text" at bounding box center [438, 206] width 172 height 15
type input "latifmozan@yahoo.com"
click at [191, 239] on input "text" at bounding box center [260, 237] width 172 height 15
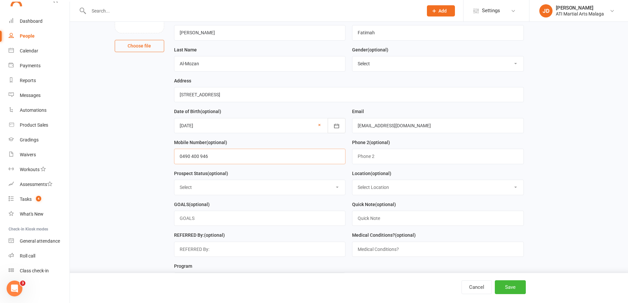
scroll to position [99, 0]
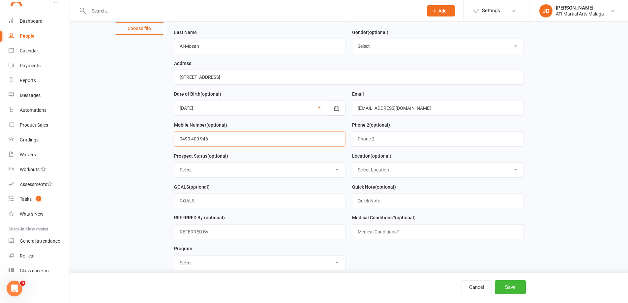
type input "0490 400 946"
drag, startPoint x: 339, startPoint y: 170, endPoint x: 302, endPoint y: 179, distance: 38.3
click at [339, 170] on select "Select Initial Contact Follow-up Call Satellite Lead Birthday Lead Not Ready No…" at bounding box center [259, 169] width 171 height 14
select select "Initial Contact"
click at [174, 165] on select "Select Initial Contact Follow-up Call Satellite Lead Birthday Lead Not Ready No…" at bounding box center [259, 169] width 171 height 14
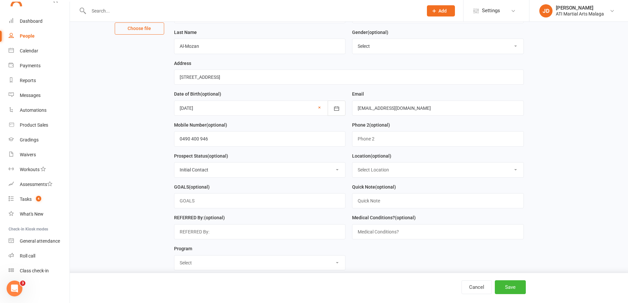
click at [515, 170] on select "Select Location Hamersley Malaga Manning Satellite Scarborough" at bounding box center [437, 169] width 171 height 14
select select "1"
click at [352, 165] on select "Select Location Hamersley Malaga Manning Satellite Scarborough" at bounding box center [437, 169] width 171 height 14
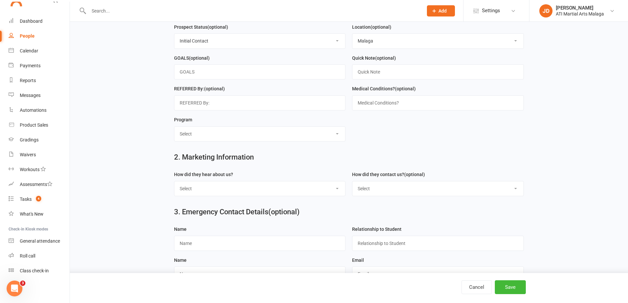
scroll to position [231, 0]
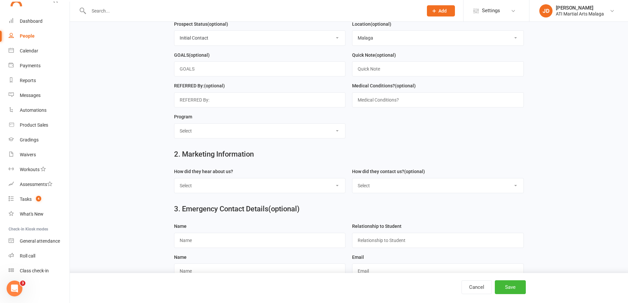
drag, startPoint x: 337, startPoint y: 133, endPoint x: 332, endPoint y: 133, distance: 5.0
click at [335, 134] on select "Select Little Dragons Junior TKD Adult TKD Kick Boxing Women's Only Special Nee…" at bounding box center [259, 131] width 171 height 14
select select "Academy"
click at [174, 127] on select "Select Little Dragons Junior TKD Adult TKD Kick Boxing Women's Only Special Nee…" at bounding box center [259, 131] width 171 height 14
drag, startPoint x: 335, startPoint y: 187, endPoint x: 329, endPoint y: 187, distance: 6.3
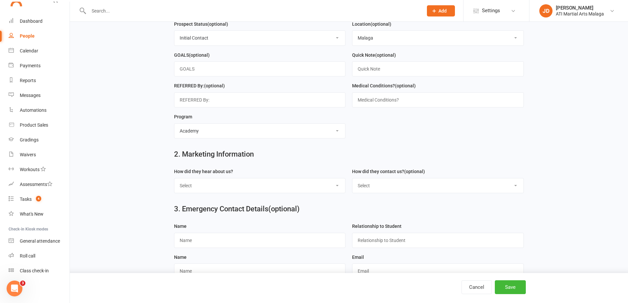
click at [335, 187] on select "Select Google Through A Friend Facebook Sms/Email Offer Flyer School Class Open…" at bounding box center [259, 185] width 171 height 14
select select "Through A Friend"
click at [174, 182] on select "Select Google Through A Friend Facebook Sms/Email Offer Flyer School Class Open…" at bounding box center [259, 185] width 171 height 14
drag, startPoint x: 515, startPoint y: 188, endPoint x: 486, endPoint y: 188, distance: 29.7
click at [515, 188] on select "Select Phone Email In-Facility Facebook Referral QR code registration Live Book…" at bounding box center [437, 185] width 171 height 14
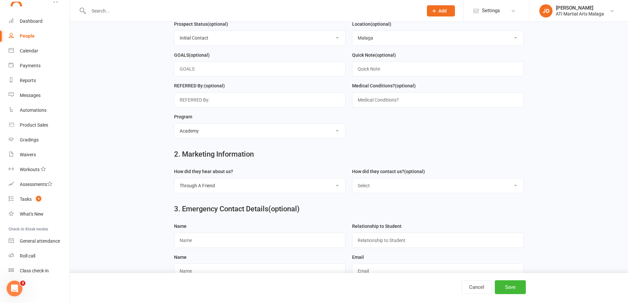
select select "In-Facility"
click at [352, 182] on select "Select Phone Email In-Facility Facebook Referral QR code registration Live Book…" at bounding box center [437, 185] width 171 height 14
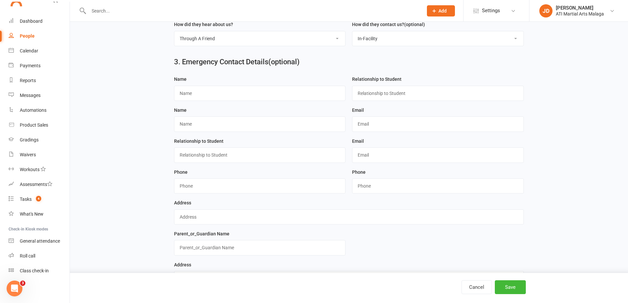
scroll to position [395, 0]
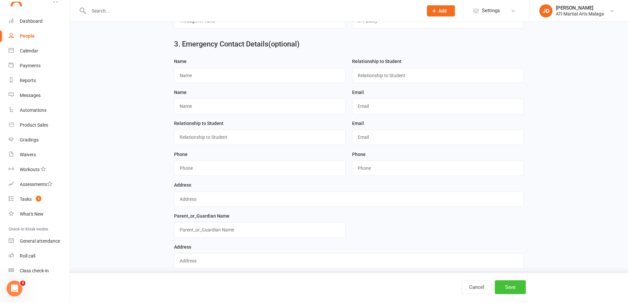
click at [503, 286] on button "Save" at bounding box center [510, 287] width 31 height 14
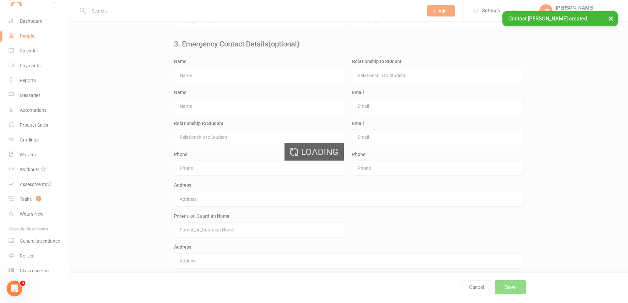
scroll to position [0, 0]
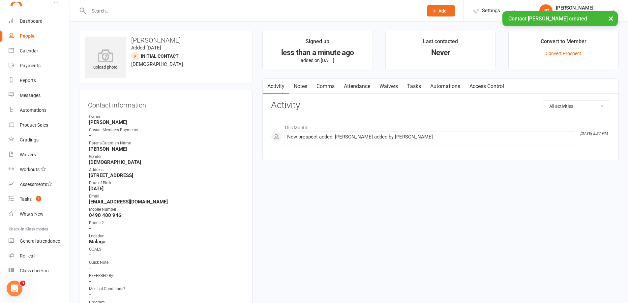
click at [357, 87] on link "Attendance" at bounding box center [357, 86] width 36 height 15
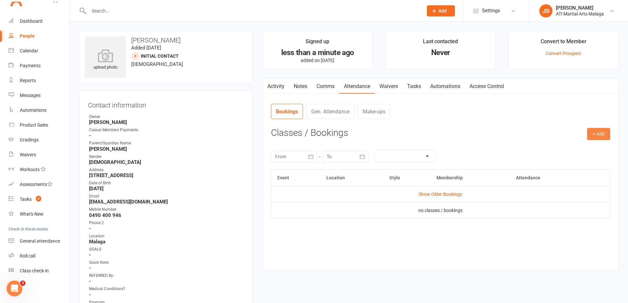
click at [602, 131] on button "+ Add" at bounding box center [598, 134] width 23 height 12
click at [560, 163] on link "Add Appointment" at bounding box center [576, 162] width 65 height 13
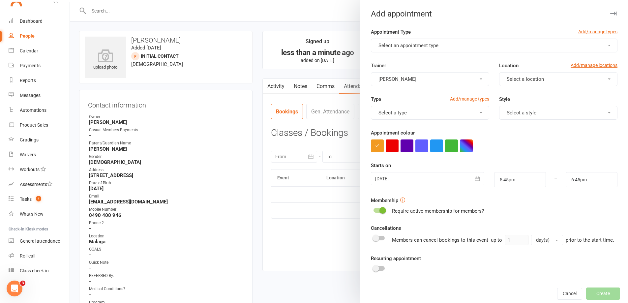
click at [597, 45] on button "Select an appointment type" at bounding box center [494, 46] width 246 height 14
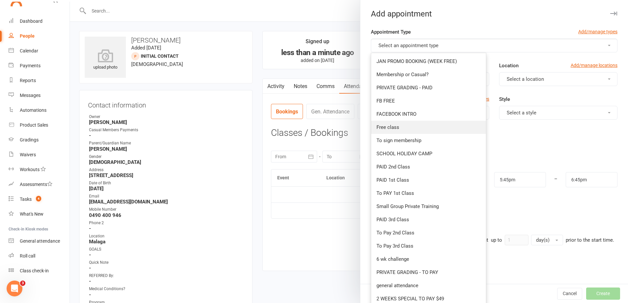
click at [391, 126] on span "Free class" at bounding box center [387, 127] width 23 height 6
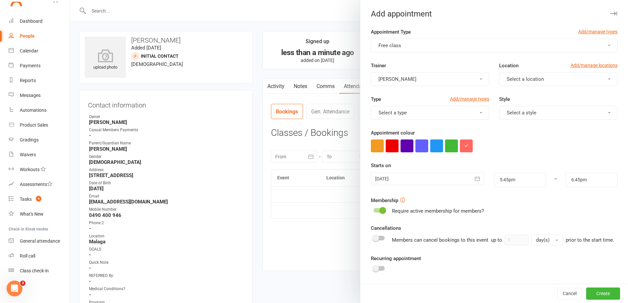
click at [600, 78] on button "Select a location" at bounding box center [558, 79] width 118 height 14
click at [388, 147] on button "button" at bounding box center [392, 145] width 13 height 13
click at [525, 178] on input "5:45pm" at bounding box center [520, 179] width 52 height 15
type input "7:00pm"
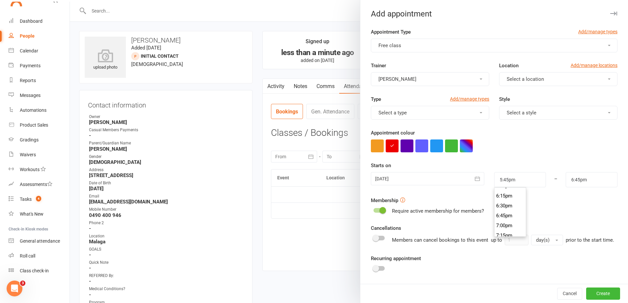
type input "8:00pm"
click at [504, 224] on li "7:00pm" at bounding box center [510, 225] width 32 height 10
click at [597, 76] on button "Select a location" at bounding box center [558, 79] width 118 height 14
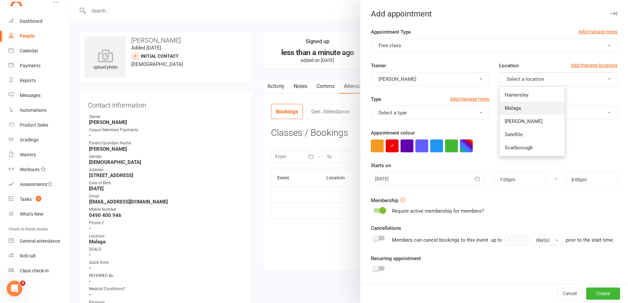
click at [511, 106] on span "Malaga" at bounding box center [512, 108] width 16 height 6
click at [590, 294] on button "Create" at bounding box center [603, 294] width 34 height 12
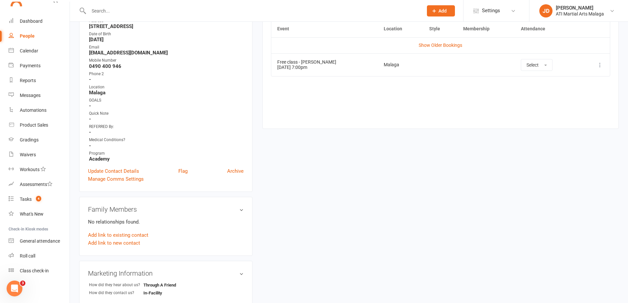
scroll to position [132, 0]
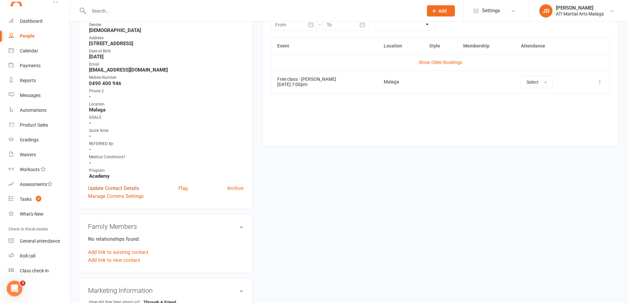
click at [116, 188] on link "Update Contact Details" at bounding box center [113, 188] width 51 height 8
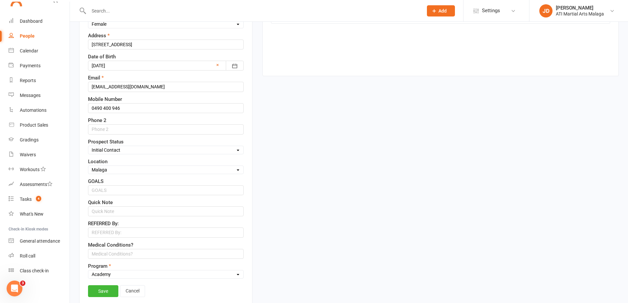
scroll to position [229, 0]
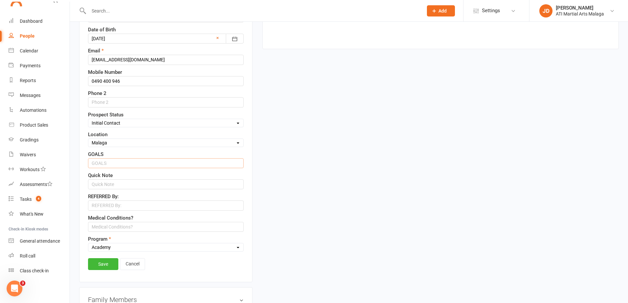
click at [111, 163] on input "text" at bounding box center [166, 163] width 156 height 10
type input "referred by Pearl Patel"
drag, startPoint x: 132, startPoint y: 181, endPoint x: 128, endPoint y: 182, distance: 3.8
click at [132, 181] on input "text" at bounding box center [166, 184] width 156 height 10
drag, startPoint x: 143, startPoint y: 163, endPoint x: 71, endPoint y: 168, distance: 71.6
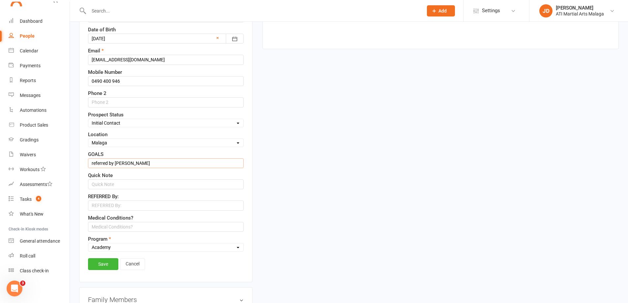
click at [71, 168] on div "upload photo Fatimah Al-Mozan Added 14 October, 2025 Initial Contact prospect 1…" at bounding box center [349, 230] width 558 height 874
drag, startPoint x: 104, startPoint y: 184, endPoint x: 91, endPoint y: 206, distance: 25.7
click at [91, 206] on input "text" at bounding box center [166, 205] width 156 height 10
paste input "referred by Pearl Patel"
type input "referred by Pearl Patel"
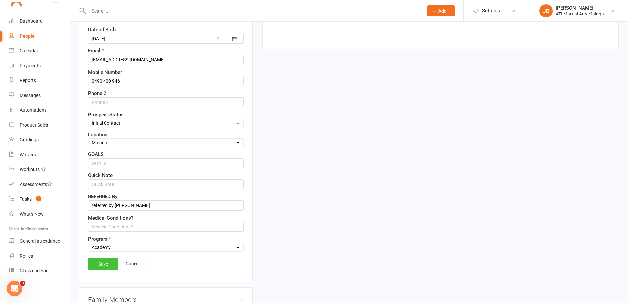
click at [103, 267] on link "Save" at bounding box center [103, 264] width 30 height 12
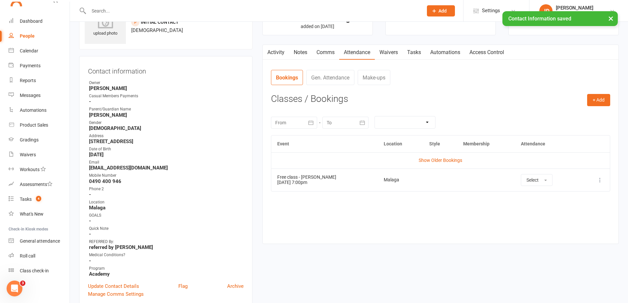
scroll to position [0, 0]
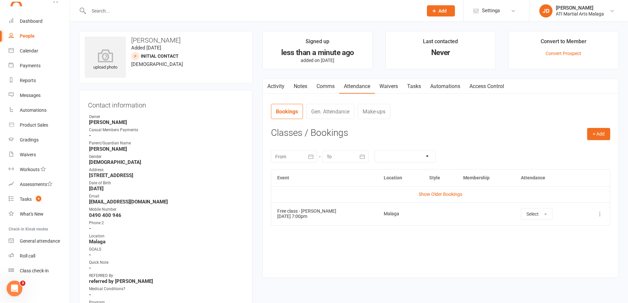
click at [300, 85] on link "Notes" at bounding box center [300, 86] width 23 height 15
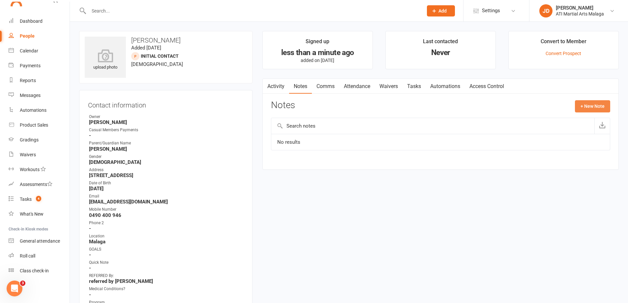
click at [593, 105] on button "+ New Note" at bounding box center [592, 106] width 35 height 12
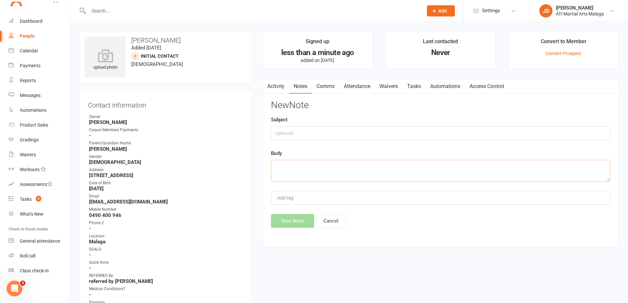
drag, startPoint x: 306, startPoint y: 175, endPoint x: 408, endPoint y: 231, distance: 116.3
click at [305, 175] on textarea at bounding box center [440, 171] width 339 height 22
drag, startPoint x: 360, startPoint y: 168, endPoint x: 370, endPoint y: 174, distance: 12.2
click at [359, 168] on textarea "Quoted $47 per week, $94 per fortnight $81" at bounding box center [440, 171] width 339 height 22
click at [382, 166] on textarea "Quoted $47 per week, $94 per fortnigh - $81" at bounding box center [440, 171] width 339 height 22
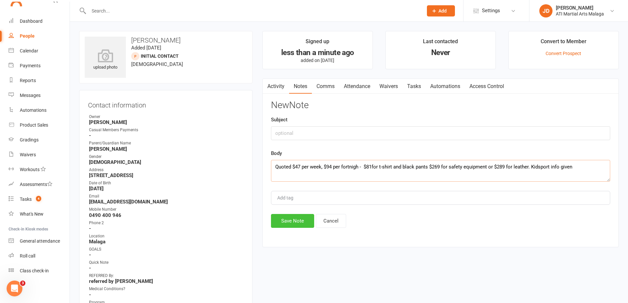
type textarea "Quoted $47 per week, $94 per fortnigh - $81for t-shirt and black pants $269 for…"
click at [288, 214] on button "Save Note" at bounding box center [292, 221] width 43 height 14
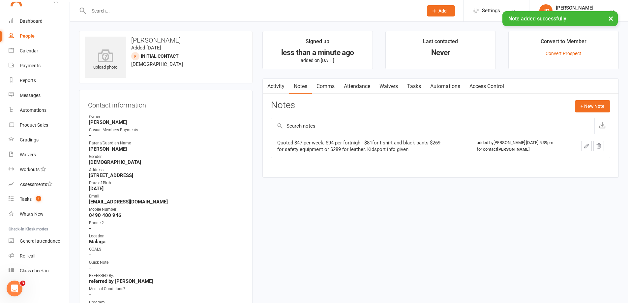
click at [586, 146] on icon "button" at bounding box center [586, 146] width 6 height 6
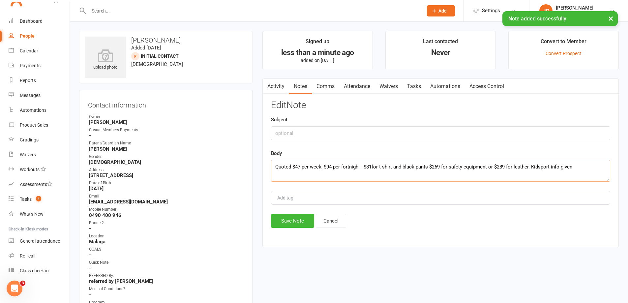
click at [359, 166] on textarea "Quoted $47 per week, $94 per fortnigh - $81for t-shirt and black pants $269 for…" at bounding box center [440, 171] width 339 height 22
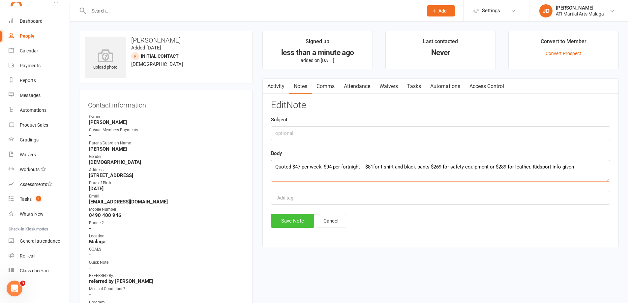
type textarea "Quoted $47 per week, $94 per fortnight - $81for t-shirt and black pants $269 fo…"
click at [287, 223] on button "Save Note" at bounding box center [292, 221] width 43 height 14
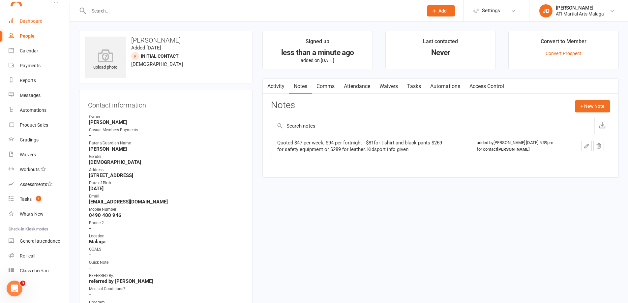
click at [24, 19] on div "Dashboard" at bounding box center [31, 20] width 23 height 5
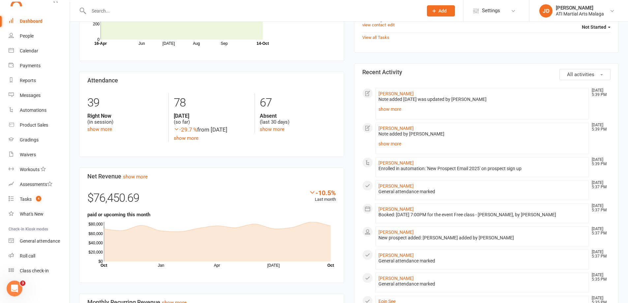
scroll to position [654, 0]
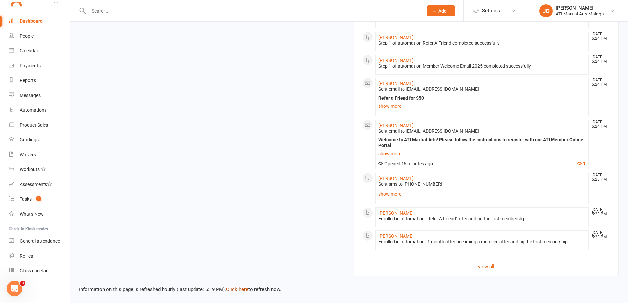
click at [241, 288] on link "Click here" at bounding box center [237, 289] width 22 height 6
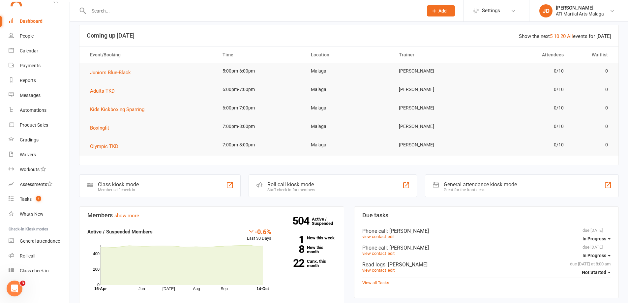
scroll to position [0, 0]
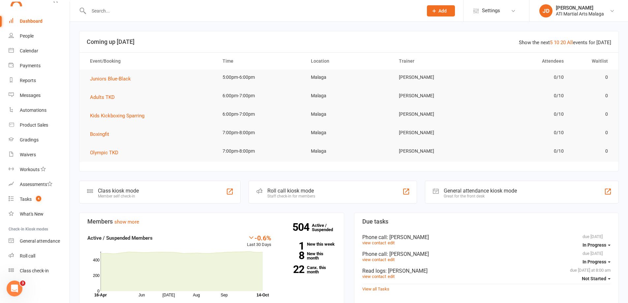
click at [108, 12] on input "text" at bounding box center [252, 10] width 331 height 9
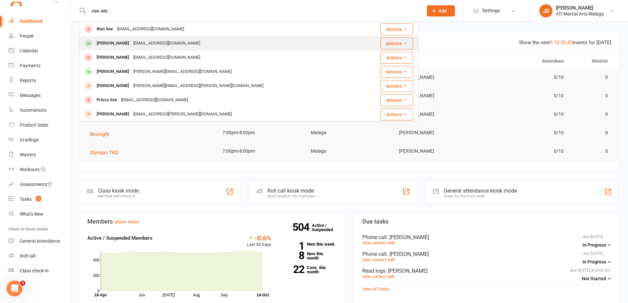
type input "rian see"
click at [97, 43] on div "Ivan See" at bounding box center [113, 44] width 37 height 10
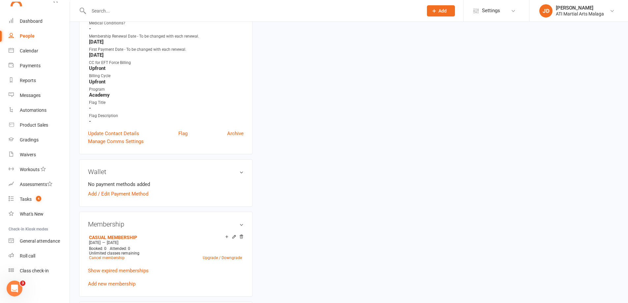
scroll to position [461, 0]
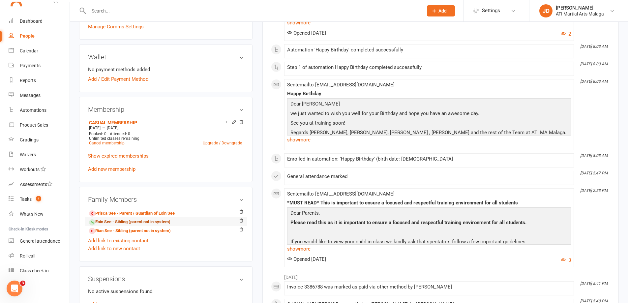
click at [104, 221] on link "Eoin See - Sibling (parent not in system)" at bounding box center [129, 221] width 81 height 7
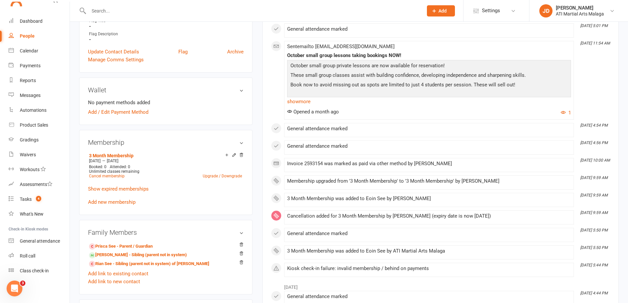
scroll to position [560, 0]
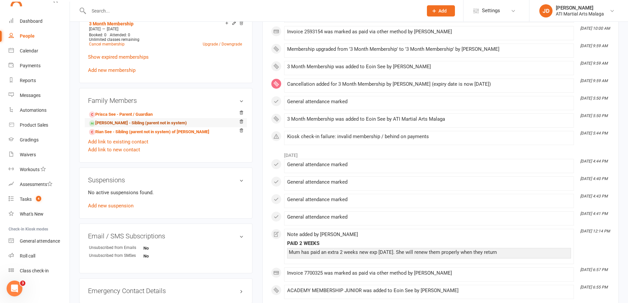
click at [102, 122] on link "Ivan See - Sibling (parent not in system)" at bounding box center [138, 123] width 98 height 7
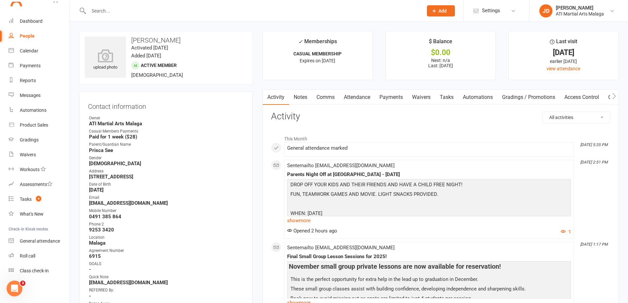
click at [301, 96] on link "Notes" at bounding box center [300, 97] width 23 height 15
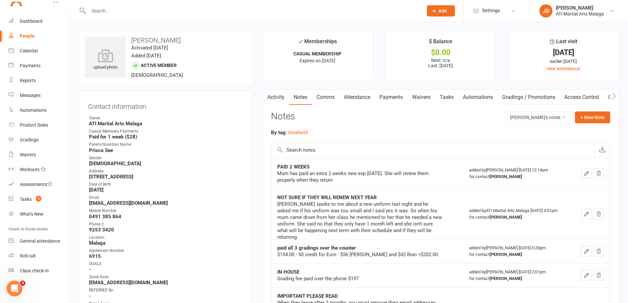
click at [125, 8] on input "text" at bounding box center [252, 10] width 331 height 9
click at [119, 10] on input "text" at bounding box center [252, 10] width 331 height 9
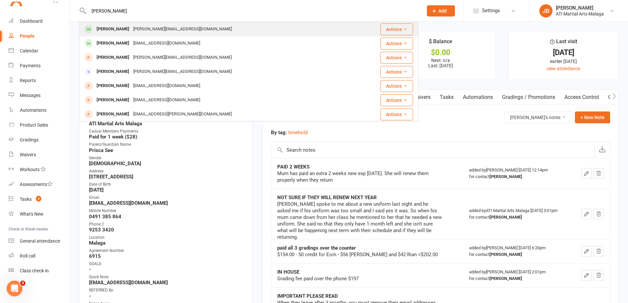
type input "levi bunting"
click at [114, 25] on div "Levi Bunting" at bounding box center [113, 29] width 37 height 10
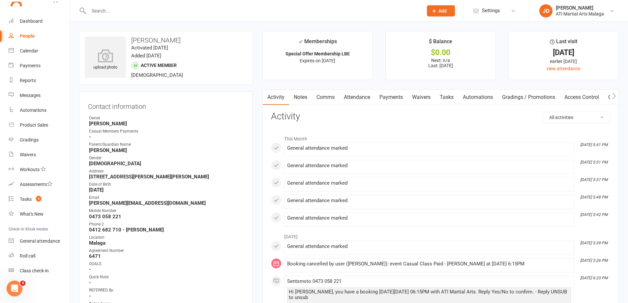
click at [101, 11] on input "text" at bounding box center [252, 10] width 331 height 9
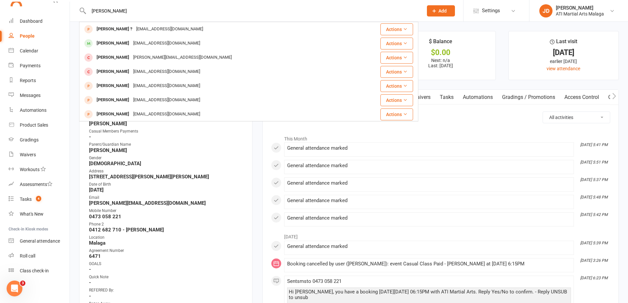
type input "ivan see"
drag, startPoint x: 576, startPoint y: 79, endPoint x: 545, endPoint y: 316, distance: 238.3
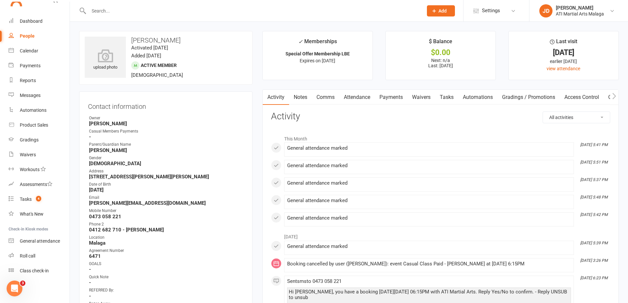
drag, startPoint x: 545, startPoint y: 316, endPoint x: 182, endPoint y: 6, distance: 476.7
click at [182, 6] on input "text" at bounding box center [252, 10] width 331 height 9
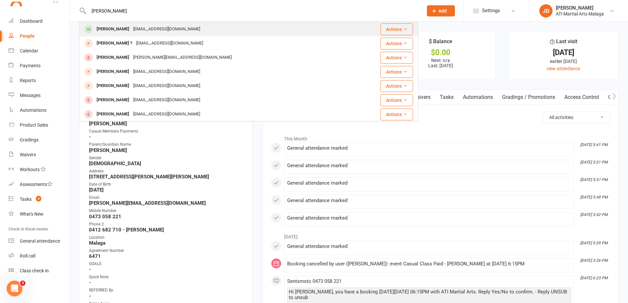
type input "ivan s"
click at [140, 26] on div "priscasee@yahoo.com" at bounding box center [166, 29] width 71 height 10
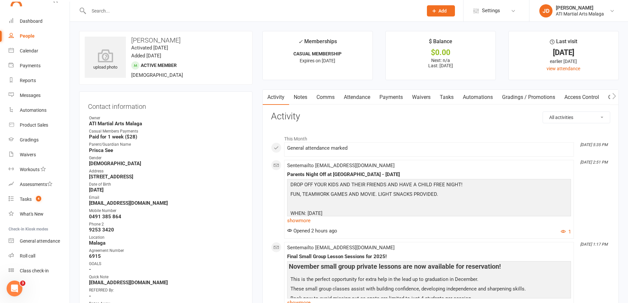
click at [305, 96] on link "Notes" at bounding box center [300, 97] width 23 height 15
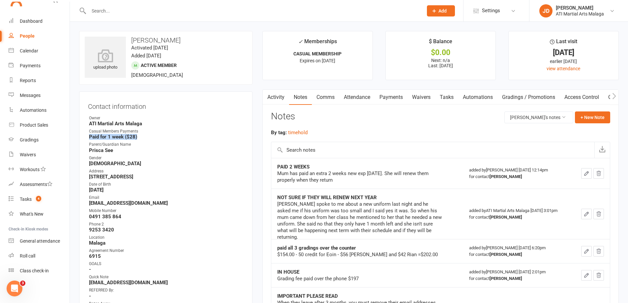
drag, startPoint x: 85, startPoint y: 136, endPoint x: 144, endPoint y: 136, distance: 58.7
click at [144, 136] on div "Contact information Owner ATI Martial Arts Malaga Casual Members Payments Paid …" at bounding box center [165, 296] width 173 height 410
click at [145, 134] on strong "Paid for 1 week ($28)" at bounding box center [166, 137] width 155 height 6
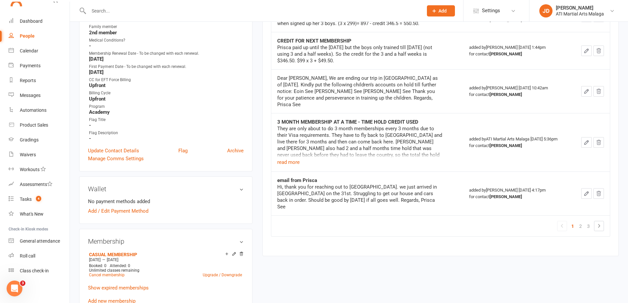
scroll to position [461, 0]
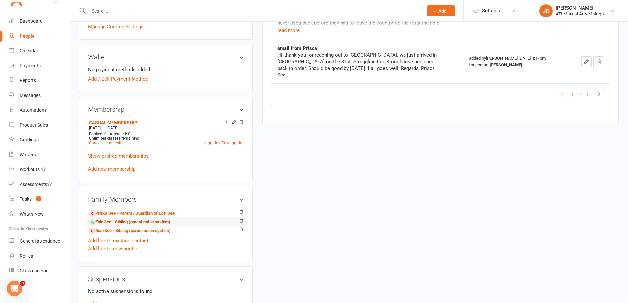
click at [113, 219] on link "Eoin See - Sibling (parent not in system)" at bounding box center [129, 221] width 81 height 7
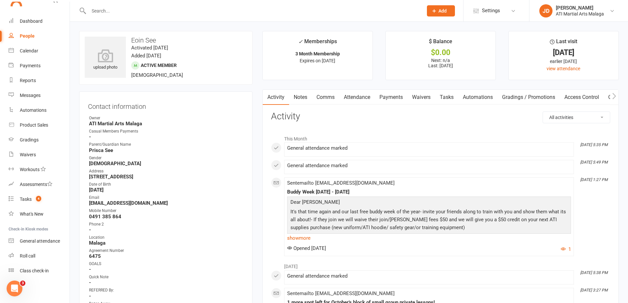
click at [301, 96] on link "Notes" at bounding box center [300, 97] width 23 height 15
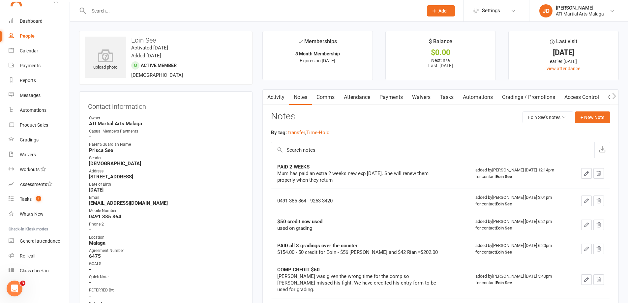
click at [258, 80] on main "✓ Memberships 3 Month Membership Expires on 2nd November, 2025 $ Balance $0.00 …" at bounding box center [440, 278] width 366 height 495
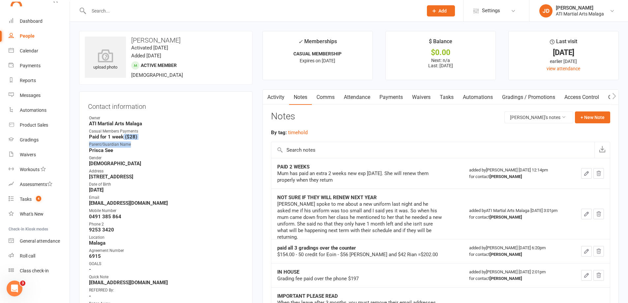
drag, startPoint x: 129, startPoint y: 138, endPoint x: 122, endPoint y: 137, distance: 6.3
click at [122, 137] on ul "Owner ATI Martial Arts Malaga Casual Members Payments Paid for 1 week ($28) Par…" at bounding box center [166, 293] width 156 height 356
click at [122, 137] on strong "Paid for 1 week ($28)" at bounding box center [166, 137] width 155 height 6
drag, startPoint x: 138, startPoint y: 136, endPoint x: 125, endPoint y: 135, distance: 13.0
click at [125, 135] on strong "Paid for 1 week ($28)" at bounding box center [166, 137] width 155 height 6
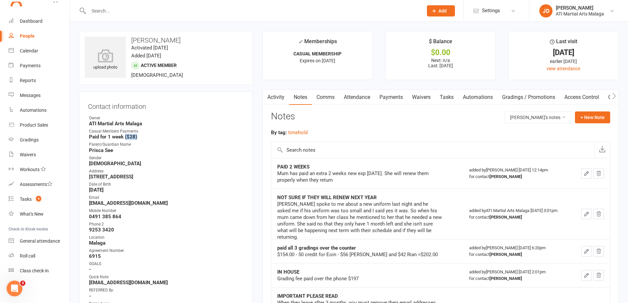
click at [125, 135] on strong "Paid for 1 week ($28)" at bounding box center [166, 137] width 155 height 6
drag, startPoint x: 125, startPoint y: 135, endPoint x: 138, endPoint y: 136, distance: 13.2
click at [138, 136] on strong "Paid for 1 week ($28)" at bounding box center [166, 137] width 155 height 6
drag, startPoint x: 131, startPoint y: 136, endPoint x: 121, endPoint y: 134, distance: 10.3
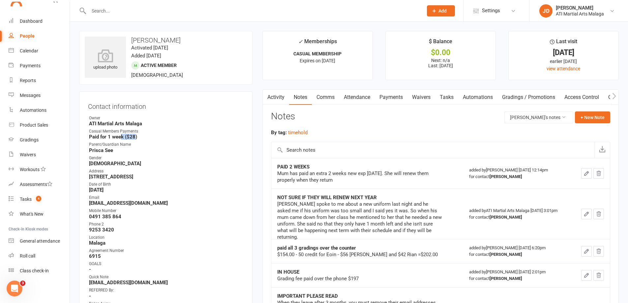
click at [121, 134] on strong "Paid for 1 week ($28)" at bounding box center [166, 137] width 155 height 6
click at [362, 97] on link "Attendance" at bounding box center [357, 97] width 36 height 15
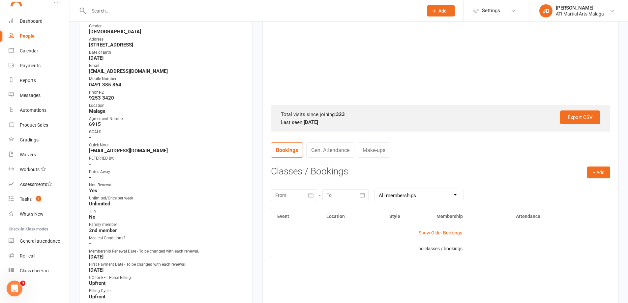
click at [338, 142] on link "Gen. Attendance" at bounding box center [330, 149] width 48 height 15
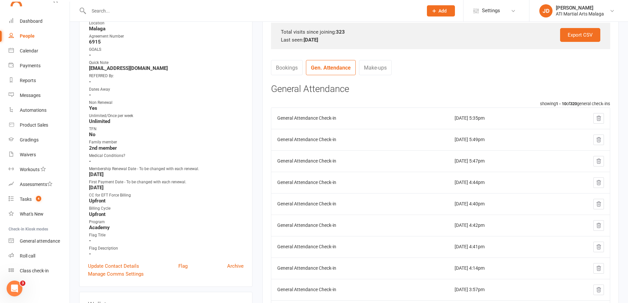
scroll to position [231, 0]
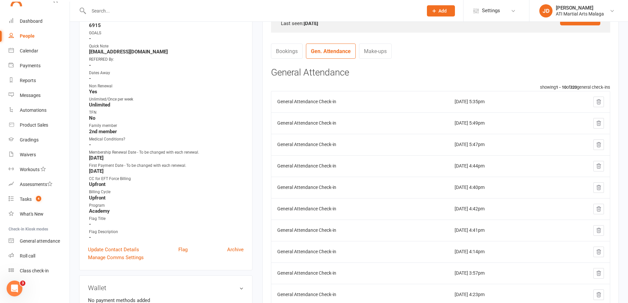
drag, startPoint x: 440, startPoint y: 146, endPoint x: 478, endPoint y: 147, distance: 38.2
click at [478, 147] on td "Oct 2, 2025 5:47pm" at bounding box center [500, 144] width 105 height 21
drag, startPoint x: 488, startPoint y: 146, endPoint x: 436, endPoint y: 122, distance: 57.9
click at [436, 122] on tbody "General Attendance Check-in Oct 14, 2025 5:35pm General Attendance Check-in Oct…" at bounding box center [440, 198] width 338 height 214
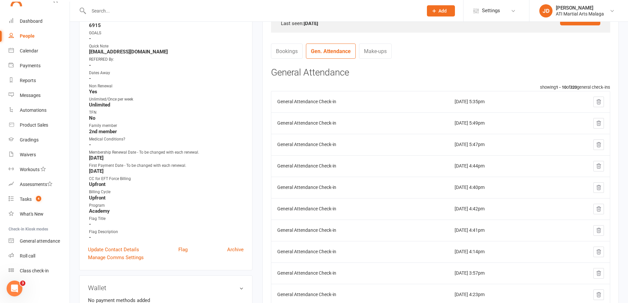
click at [448, 122] on td "Oct 7, 2025 5:49pm" at bounding box center [500, 122] width 105 height 21
drag, startPoint x: 448, startPoint y: 100, endPoint x: 467, endPoint y: 105, distance: 20.1
click at [467, 105] on td "Oct 14, 2025 5:35pm" at bounding box center [500, 101] width 105 height 21
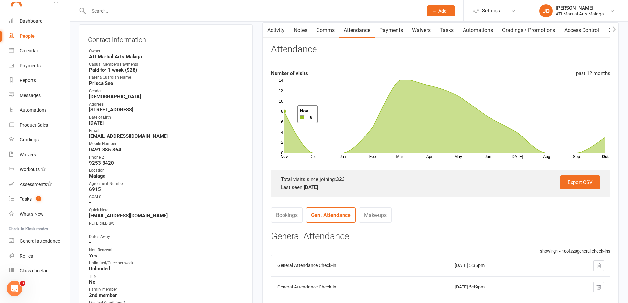
scroll to position [66, 0]
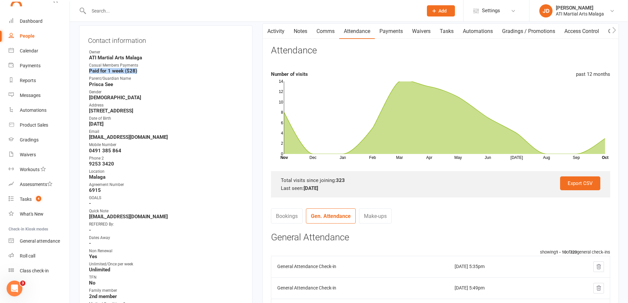
drag, startPoint x: 141, startPoint y: 73, endPoint x: 89, endPoint y: 69, distance: 52.2
click at [90, 69] on strong "Paid for 1 week ($28)" at bounding box center [166, 71] width 155 height 6
click at [91, 69] on strong "Paid for 1 week ($28)" at bounding box center [166, 71] width 155 height 6
drag, startPoint x: 91, startPoint y: 71, endPoint x: 137, endPoint y: 70, distance: 46.1
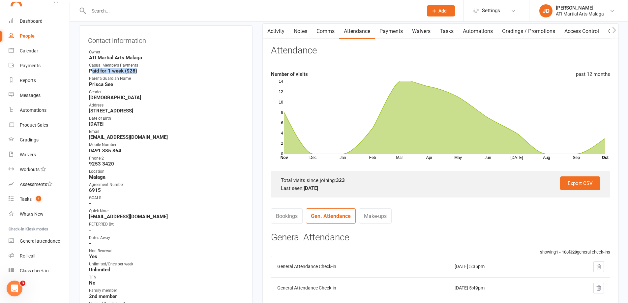
click at [137, 70] on strong "Paid for 1 week ($28)" at bounding box center [166, 71] width 155 height 6
drag, startPoint x: 140, startPoint y: 72, endPoint x: 91, endPoint y: 68, distance: 49.6
click at [91, 68] on strong "Paid for 1 week ($28)" at bounding box center [166, 71] width 155 height 6
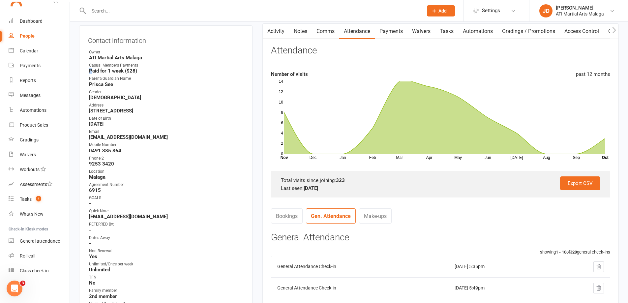
click at [92, 68] on strong "Paid for 1 week ($28)" at bounding box center [166, 71] width 155 height 6
click at [112, 71] on strong "Paid for 1 week ($28)" at bounding box center [166, 71] width 155 height 6
click at [153, 82] on strong "Prisca See" at bounding box center [166, 84] width 155 height 6
drag, startPoint x: 151, startPoint y: 69, endPoint x: 90, endPoint y: 53, distance: 63.1
click at [90, 53] on ul "Owner ATI Martial Arts Malaga Casual Members Payments Paid for 1 week ($28) Par…" at bounding box center [166, 227] width 156 height 356
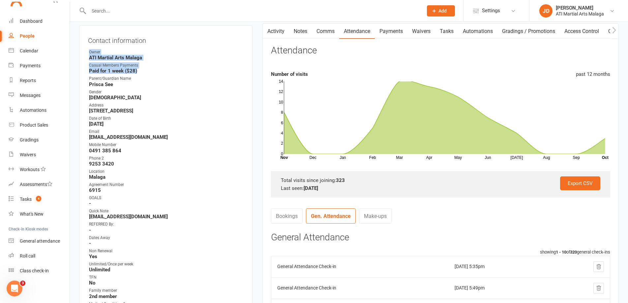
click at [90, 53] on div "Owner" at bounding box center [166, 52] width 155 height 6
drag, startPoint x: 92, startPoint y: 53, endPoint x: 140, endPoint y: 69, distance: 51.1
click at [140, 69] on ul "Owner ATI Martial Arts Malaga Casual Members Payments Paid for 1 week ($28) Par…" at bounding box center [166, 227] width 156 height 356
click at [140, 69] on strong "Paid for 1 week ($28)" at bounding box center [166, 71] width 155 height 6
drag, startPoint x: 140, startPoint y: 69, endPoint x: 85, endPoint y: 57, distance: 56.0
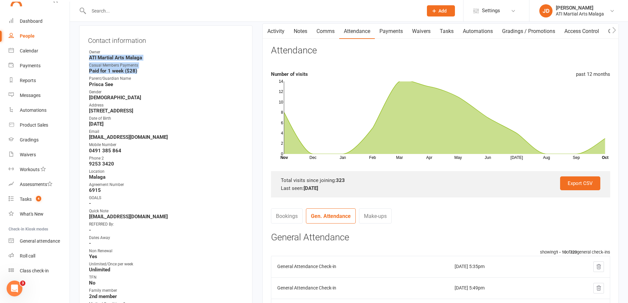
click at [85, 57] on div "Contact information Owner ATI Martial Arts Malaga Casual Members Payments Paid …" at bounding box center [165, 230] width 173 height 410
click at [86, 57] on div "Contact information Owner ATI Martial Arts Malaga Casual Members Payments Paid …" at bounding box center [165, 230] width 173 height 410
drag, startPoint x: 88, startPoint y: 52, endPoint x: 118, endPoint y: 66, distance: 33.0
click at [118, 66] on ul "Owner ATI Martial Arts Malaga Casual Members Payments Paid for 1 week ($28) Par…" at bounding box center [166, 227] width 156 height 356
click at [118, 66] on div "Casual Members Payments" at bounding box center [166, 65] width 155 height 6
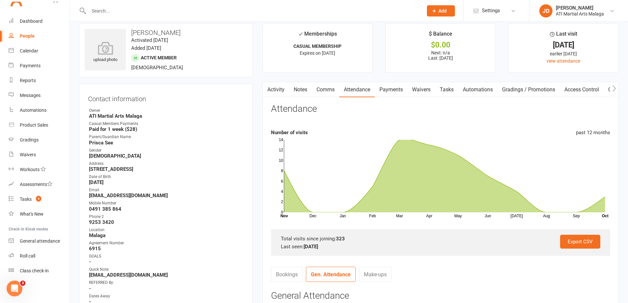
scroll to position [0, 0]
